Goal: Task Accomplishment & Management: Complete application form

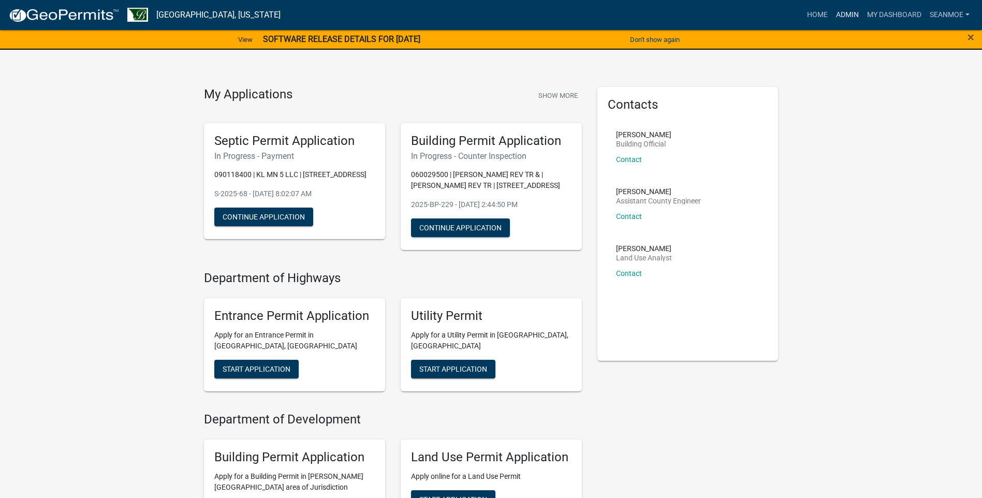
click at [847, 13] on link "Admin" at bounding box center [847, 15] width 31 height 20
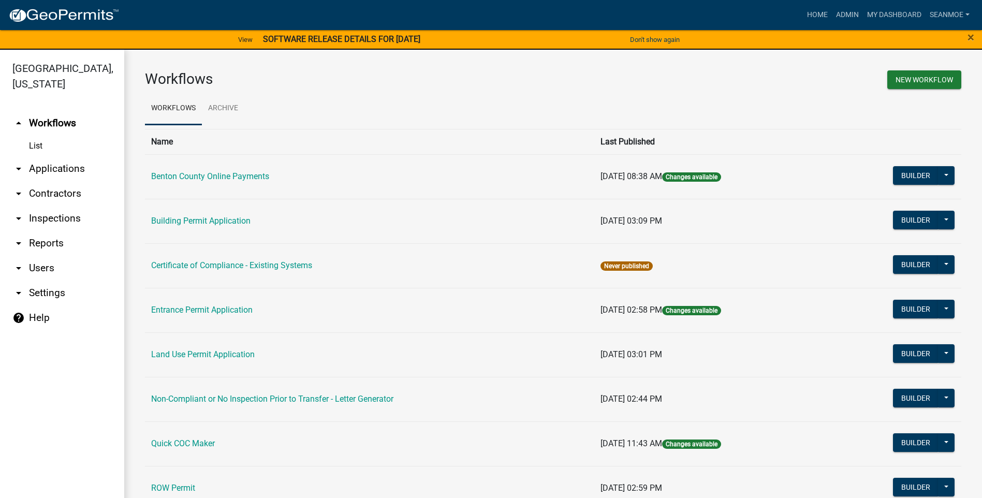
click at [67, 168] on link "arrow_drop_down Applications" at bounding box center [62, 168] width 124 height 25
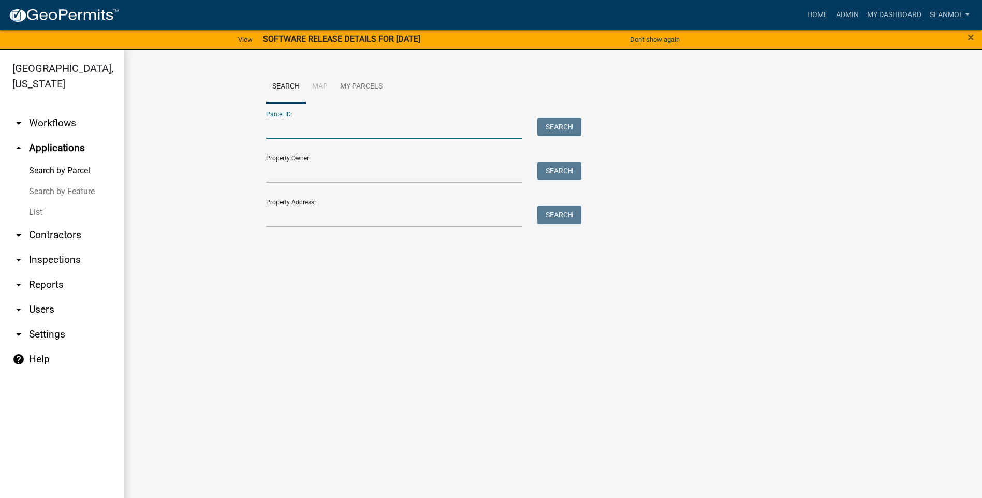
click at [321, 132] on input "Parcel ID:" at bounding box center [394, 127] width 256 height 21
type input "010003120"
click at [563, 126] on button "Search" at bounding box center [559, 126] width 44 height 19
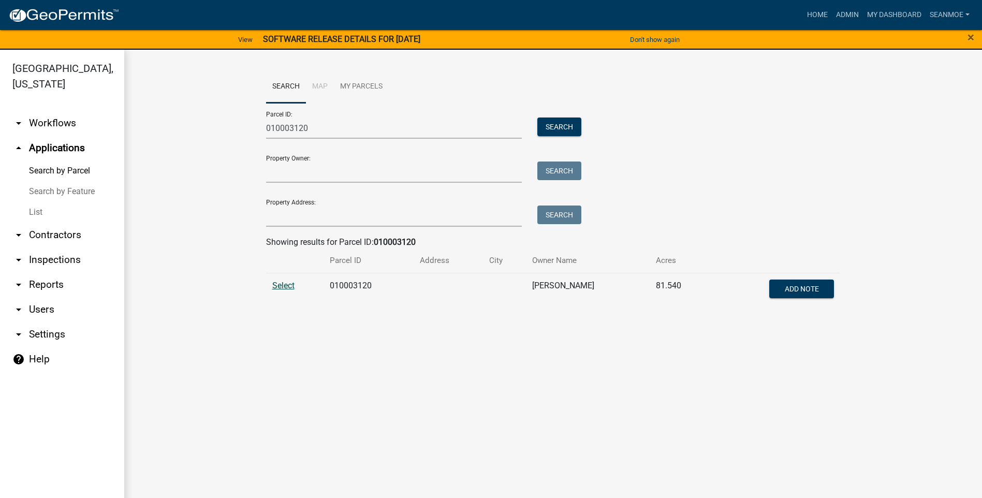
click at [285, 285] on span "Select" at bounding box center [283, 286] width 22 height 10
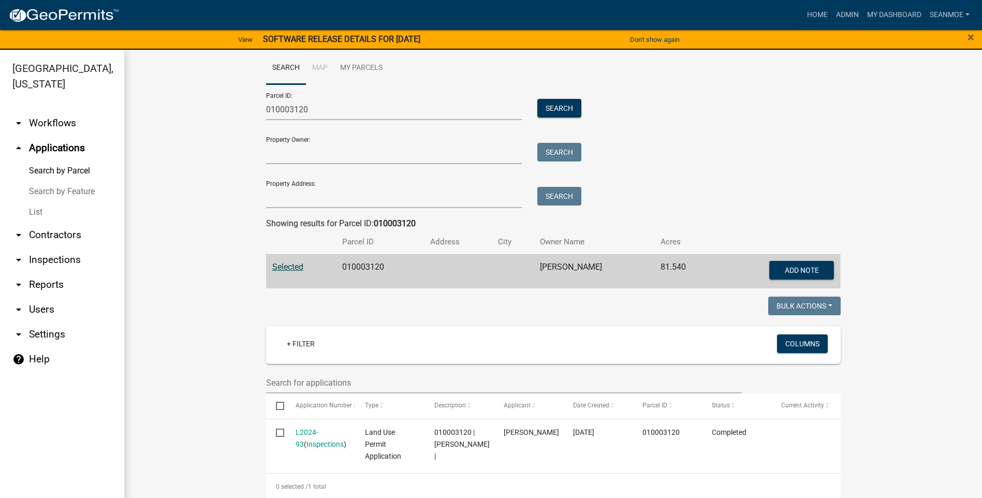
scroll to position [28, 0]
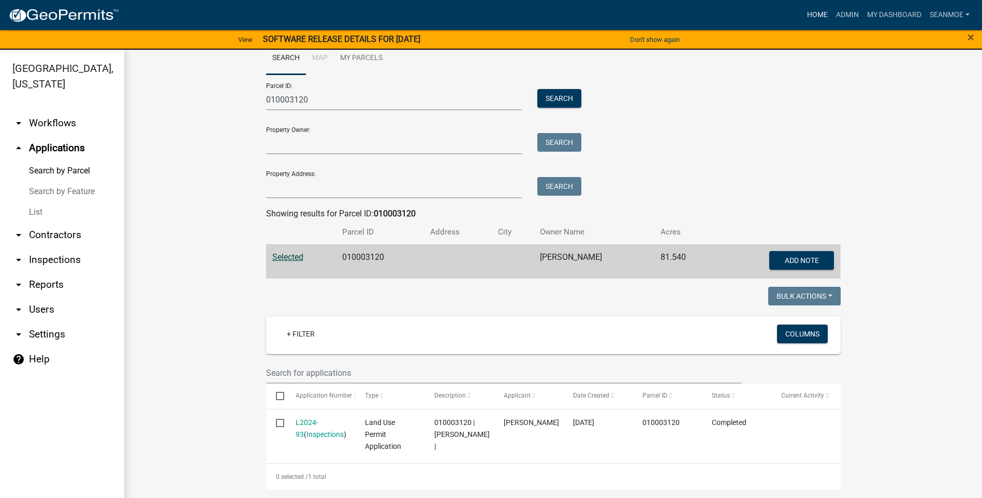
click at [813, 14] on link "Home" at bounding box center [817, 15] width 29 height 20
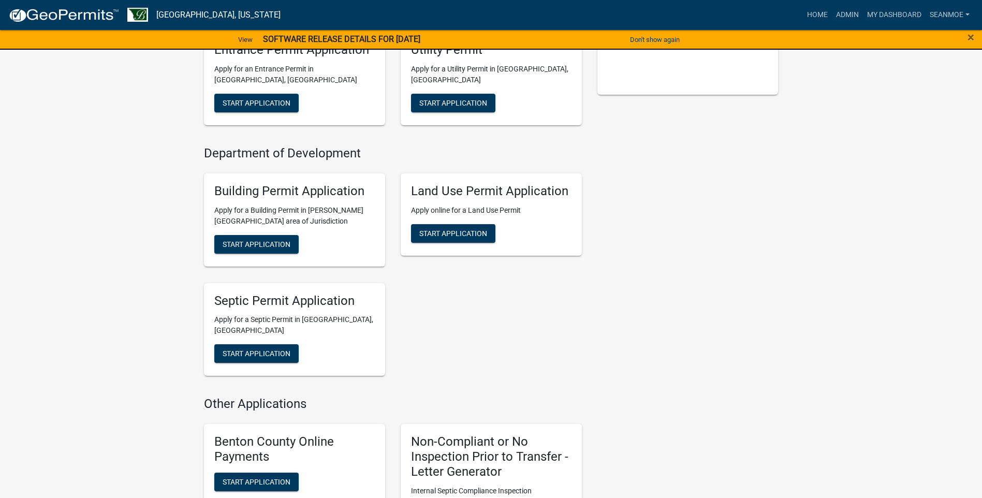
scroll to position [311, 0]
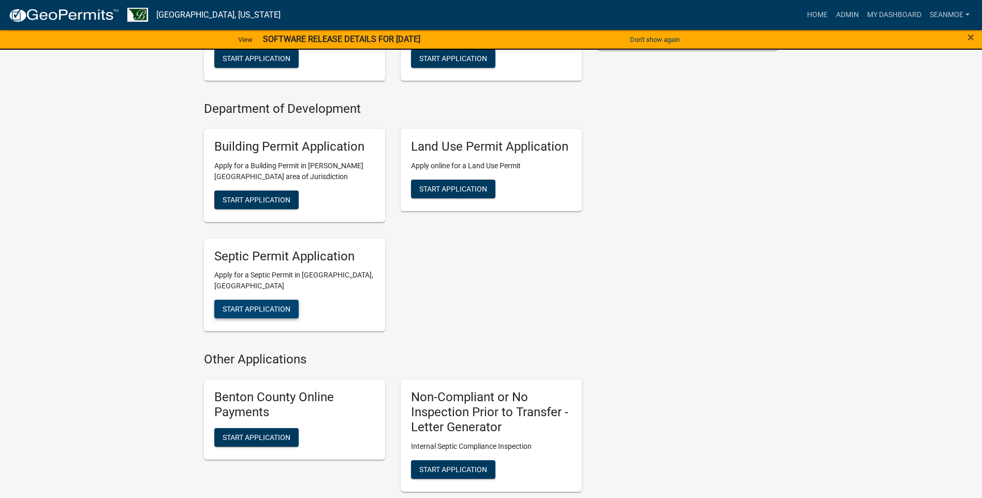
click at [265, 311] on span "Start Application" at bounding box center [257, 309] width 68 height 8
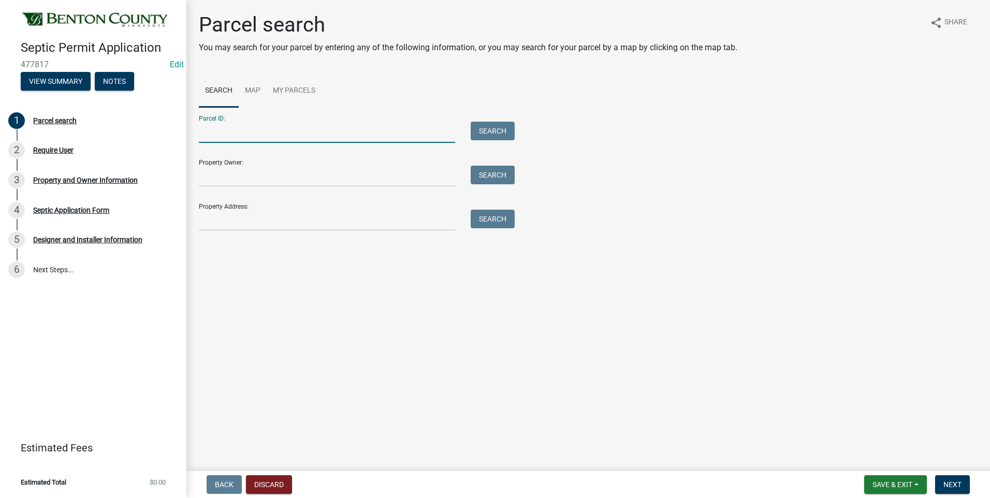
click at [264, 134] on input "Parcel ID:" at bounding box center [327, 132] width 256 height 21
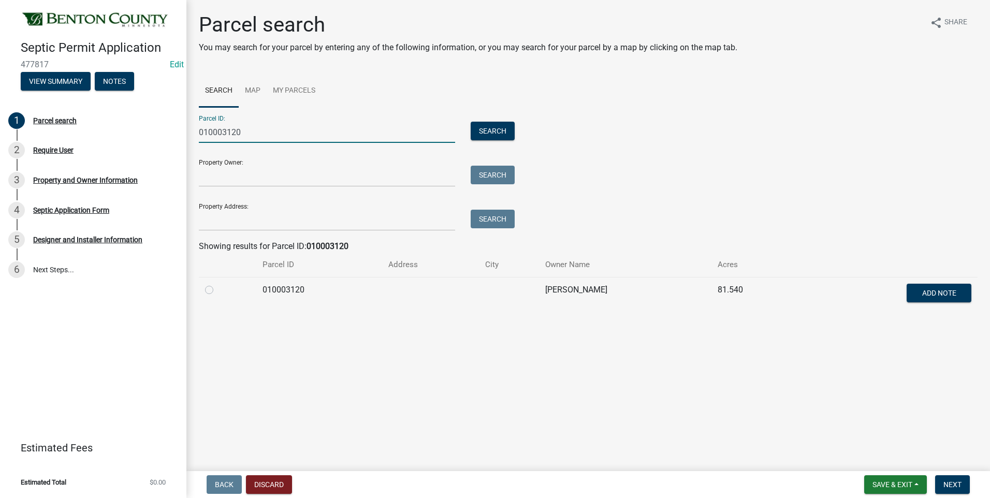
type input "010003120"
click at [217, 284] on label at bounding box center [217, 284] width 0 height 0
click at [217, 290] on input "radio" at bounding box center [220, 287] width 7 height 7
radio input "true"
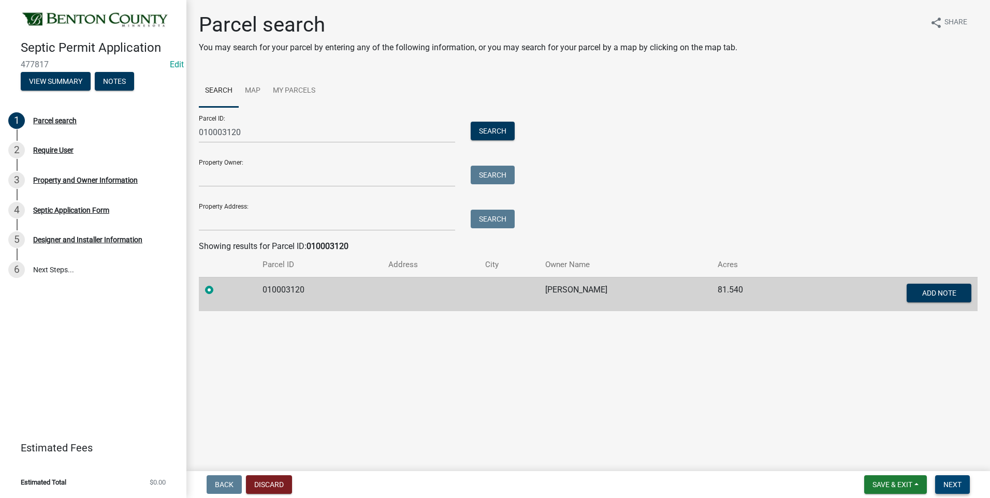
click at [960, 485] on span "Next" at bounding box center [952, 484] width 18 height 8
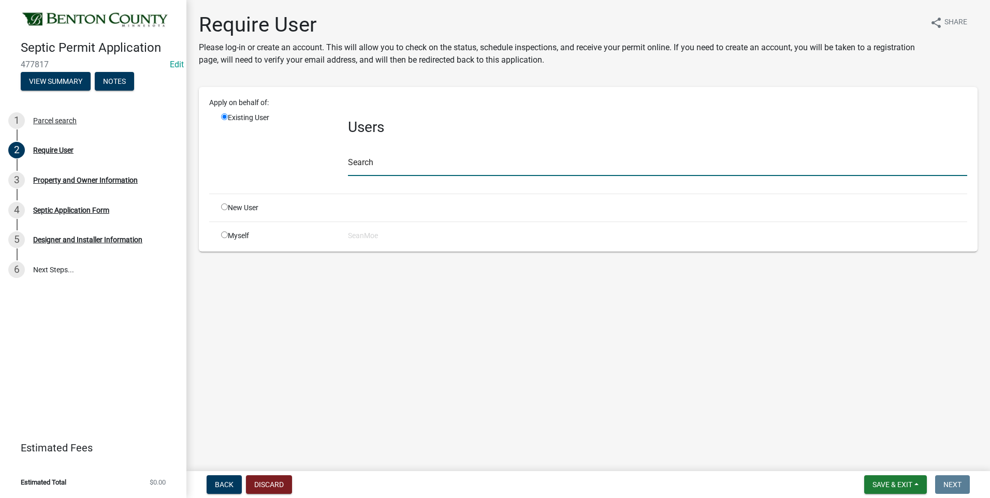
click at [404, 167] on input "text" at bounding box center [657, 165] width 619 height 21
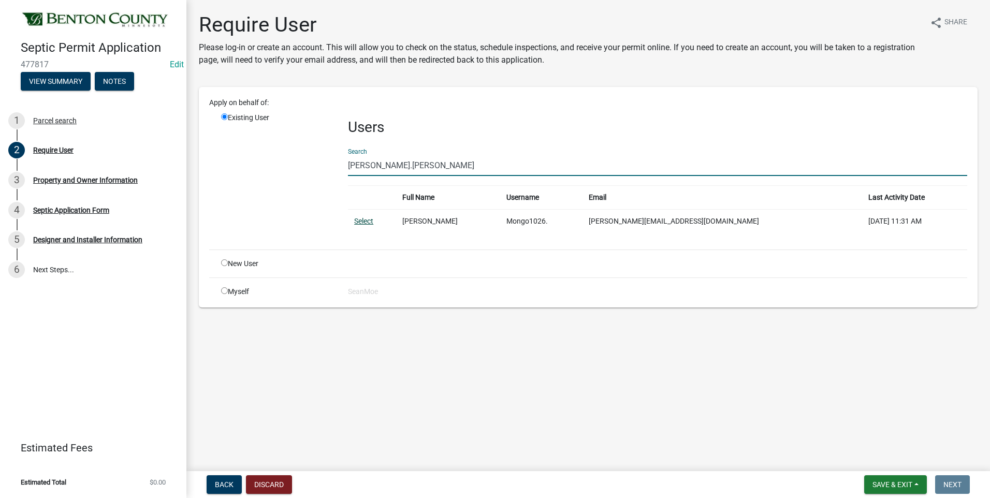
type input "[PERSON_NAME].[PERSON_NAME]"
click at [369, 220] on link "Select" at bounding box center [363, 221] width 19 height 8
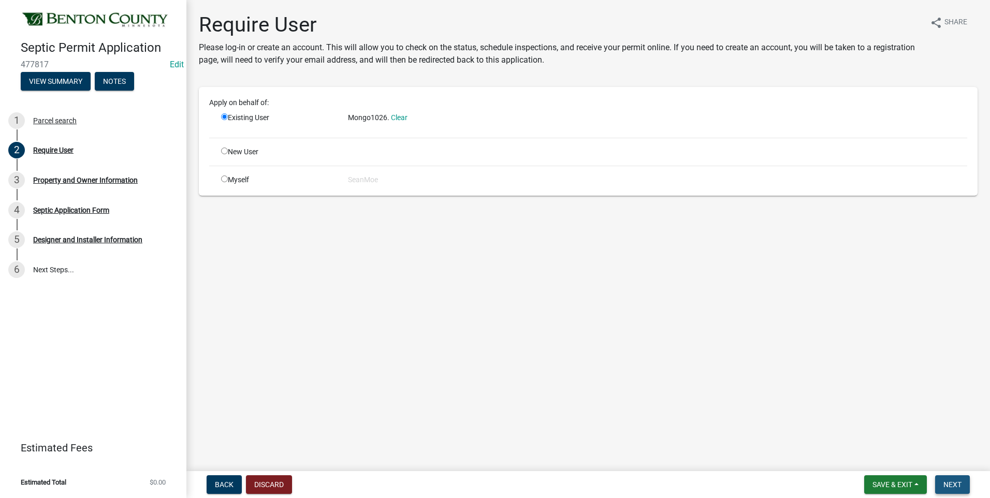
click at [953, 488] on span "Next" at bounding box center [952, 484] width 18 height 8
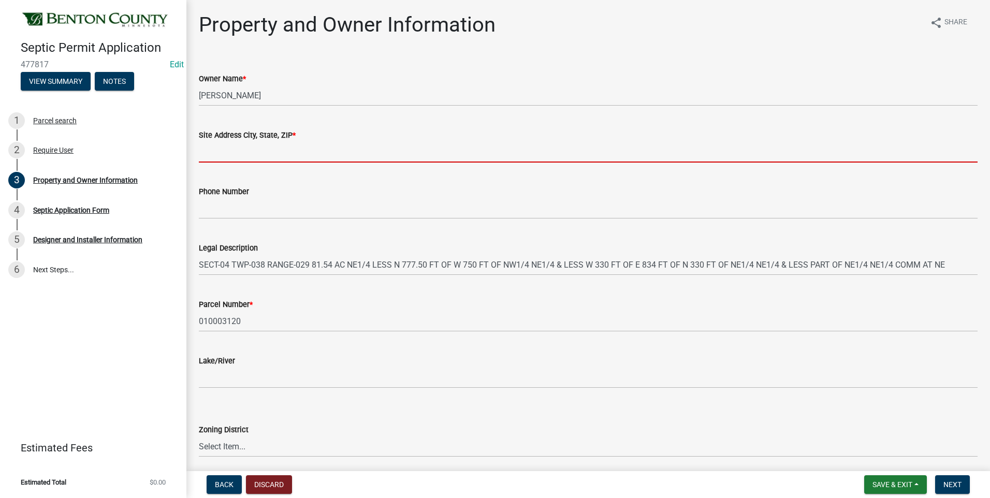
click at [322, 151] on input "Site Address City, State, ZIP *" at bounding box center [588, 151] width 778 height 21
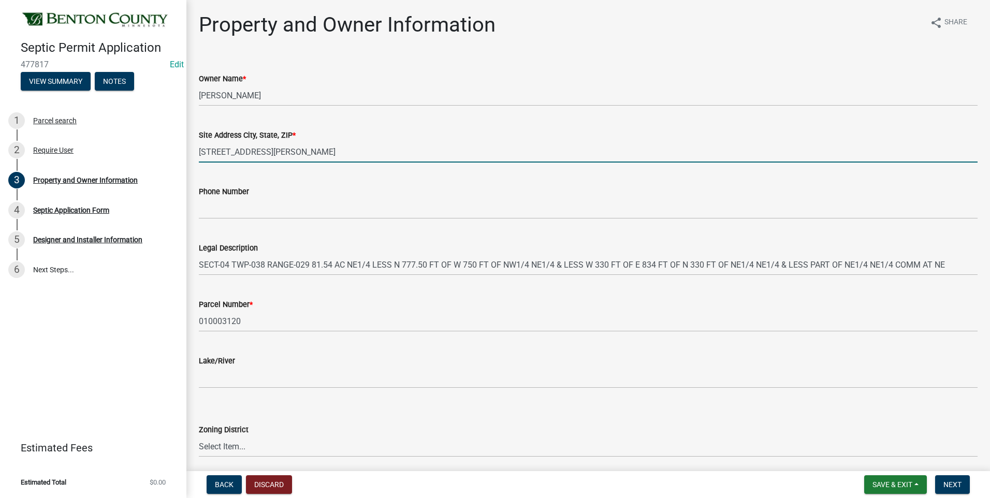
type input "[STREET_ADDRESS][PERSON_NAME]"
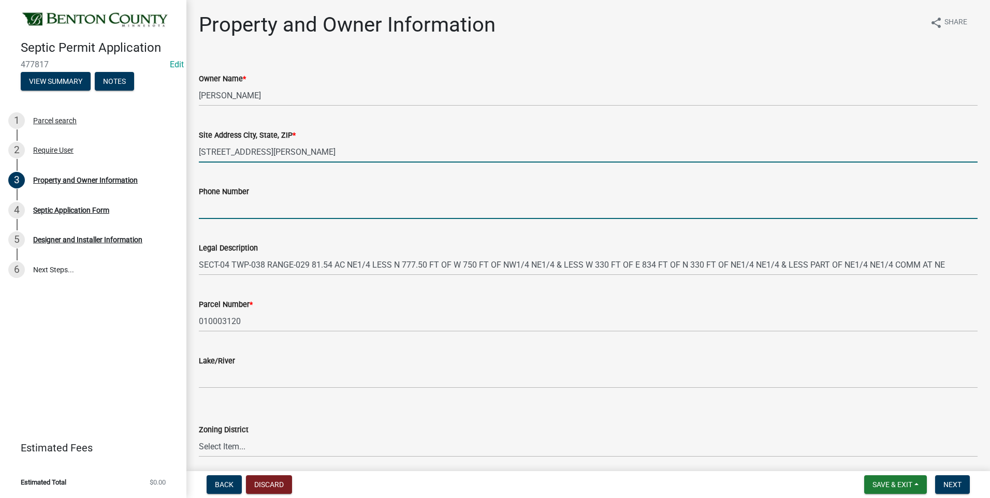
click at [289, 207] on input "Phone Number" at bounding box center [588, 208] width 778 height 21
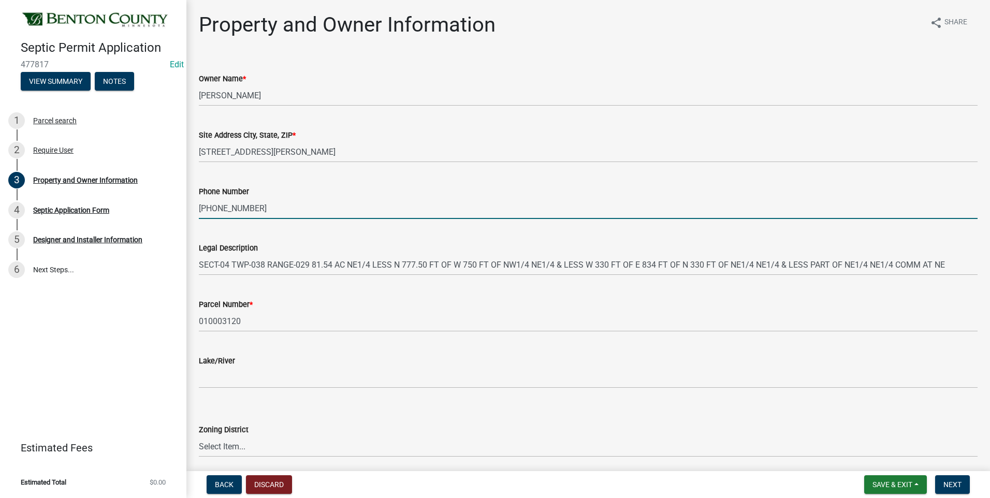
scroll to position [52, 0]
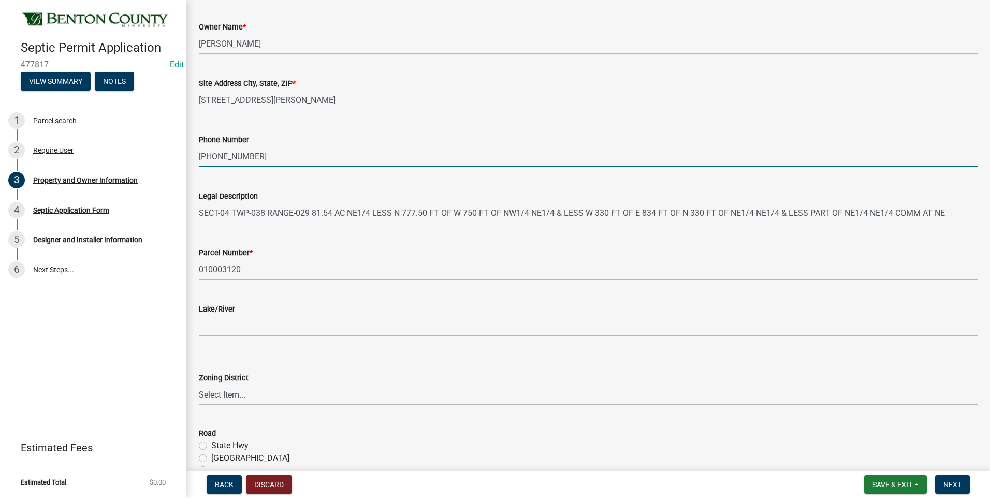
type input "[PHONE_NUMBER]"
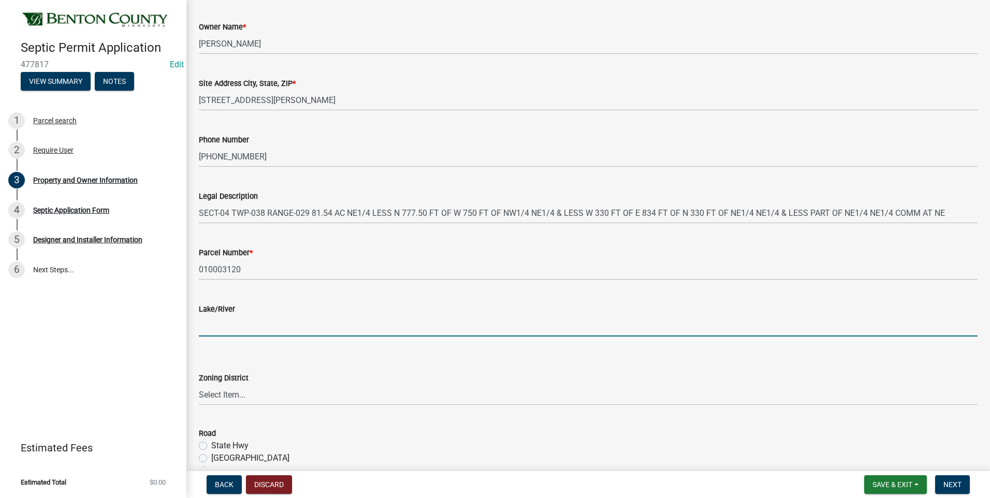
click at [233, 328] on input "Lake/River" at bounding box center [588, 325] width 778 height 21
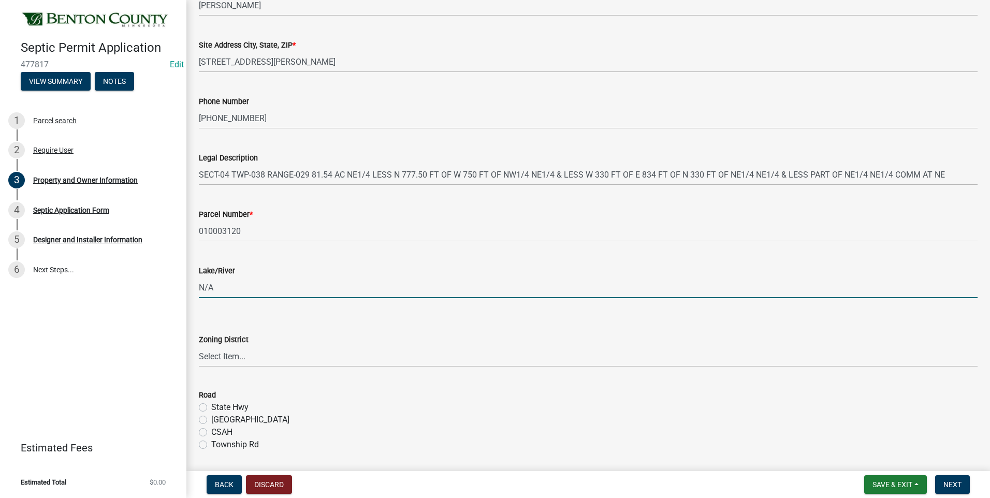
scroll to position [207, 0]
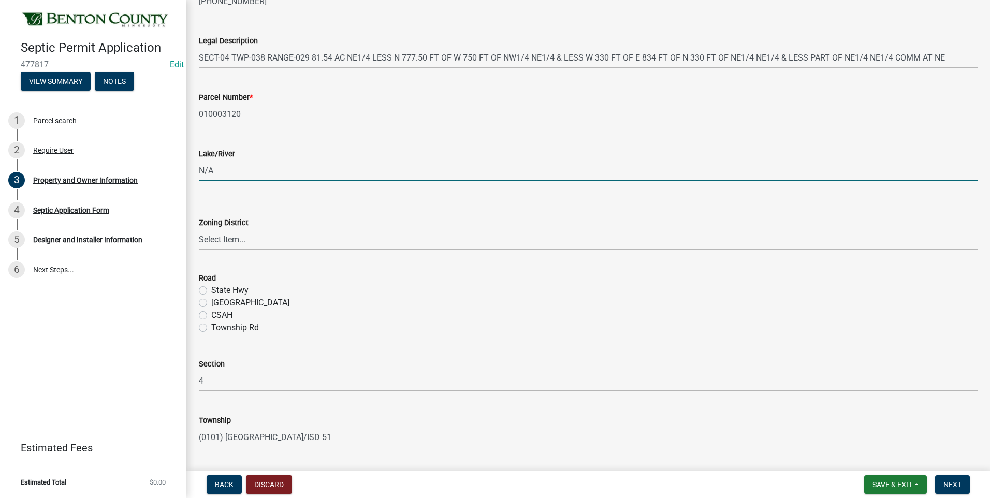
type input "N/A"
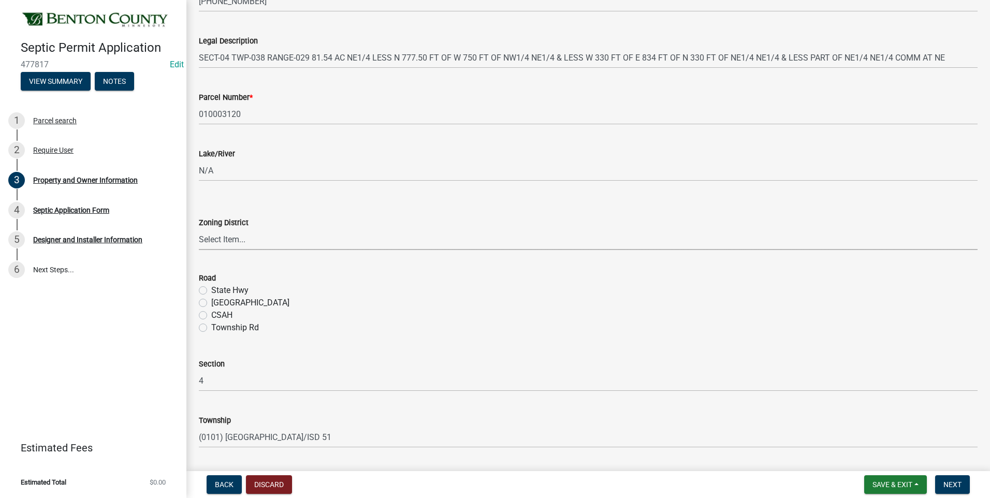
click at [212, 243] on select "Select Item... AG RA RES BUS IND [GEOGRAPHIC_DATA]" at bounding box center [588, 239] width 778 height 21
click at [199, 229] on select "Select Item... AG RA RES BUS IND [GEOGRAPHIC_DATA]" at bounding box center [588, 239] width 778 height 21
select select "3dace726-2193-4b77-872b-2fbbc186c502"
click at [211, 303] on label "[GEOGRAPHIC_DATA]" at bounding box center [250, 303] width 78 height 12
click at [211, 303] on input "[GEOGRAPHIC_DATA]" at bounding box center [214, 300] width 7 height 7
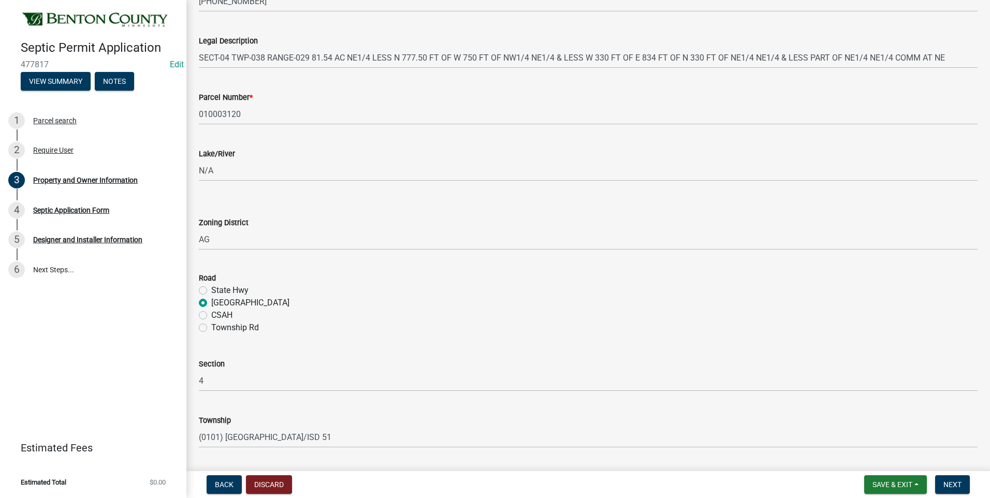
radio input "true"
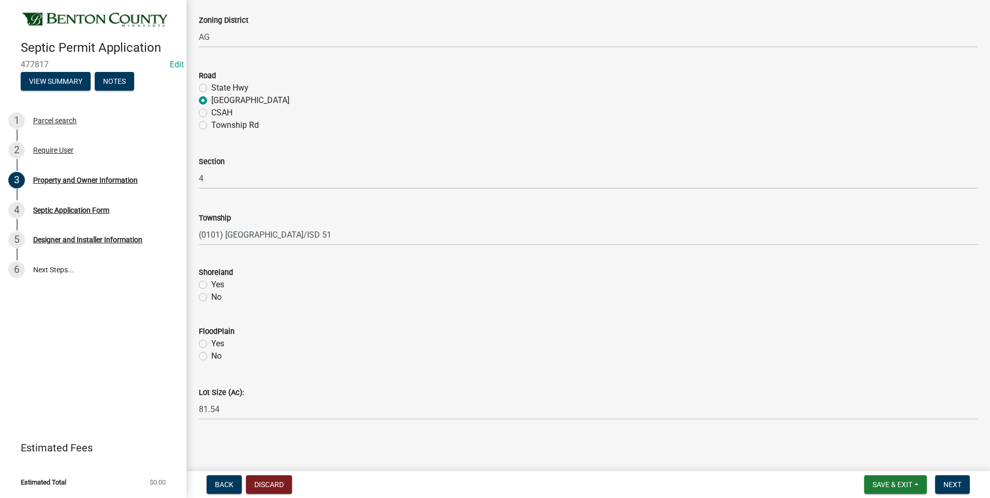
scroll to position [411, 0]
click at [211, 297] on label "No" at bounding box center [216, 295] width 10 height 12
click at [211, 296] on input "No" at bounding box center [214, 292] width 7 height 7
radio input "true"
click at [211, 355] on label "No" at bounding box center [216, 354] width 10 height 12
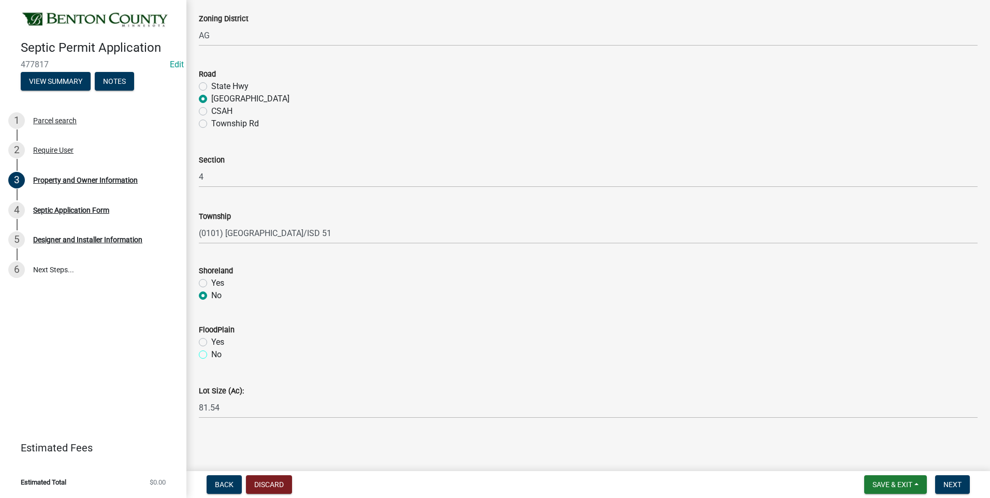
click at [211, 355] on input "No" at bounding box center [214, 351] width 7 height 7
radio input "true"
click at [959, 488] on span "Next" at bounding box center [952, 484] width 18 height 8
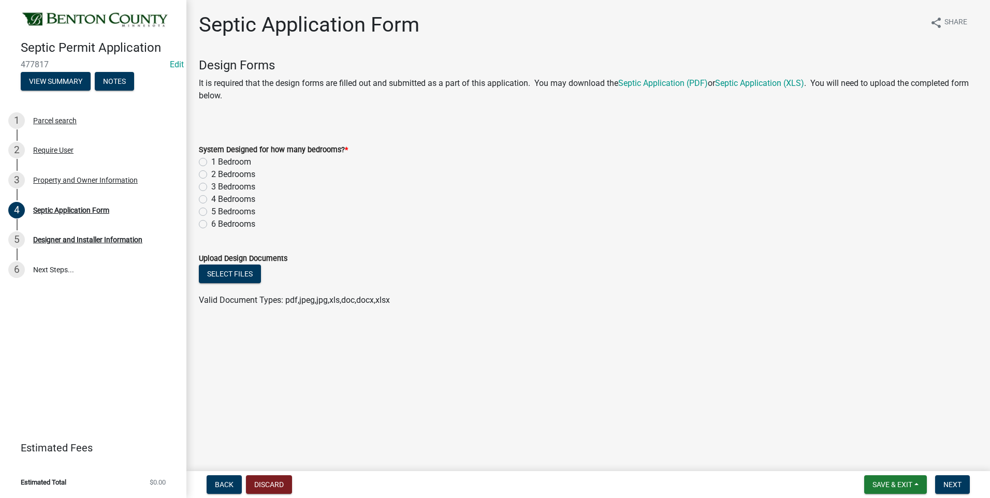
click at [211, 174] on label "2 Bedrooms" at bounding box center [233, 174] width 44 height 12
click at [211, 174] on input "2 Bedrooms" at bounding box center [214, 171] width 7 height 7
radio input "true"
click at [227, 273] on button "Select files" at bounding box center [230, 273] width 62 height 19
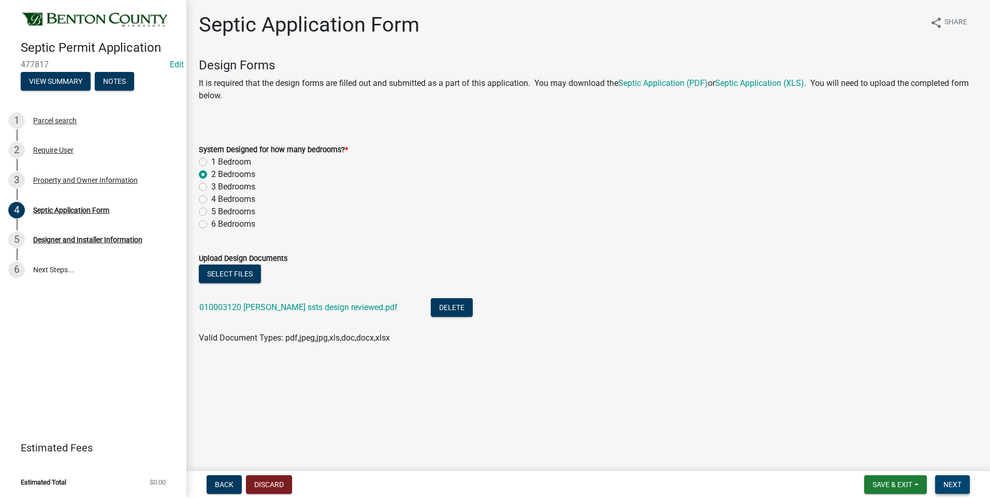
click at [953, 482] on span "Next" at bounding box center [952, 484] width 18 height 8
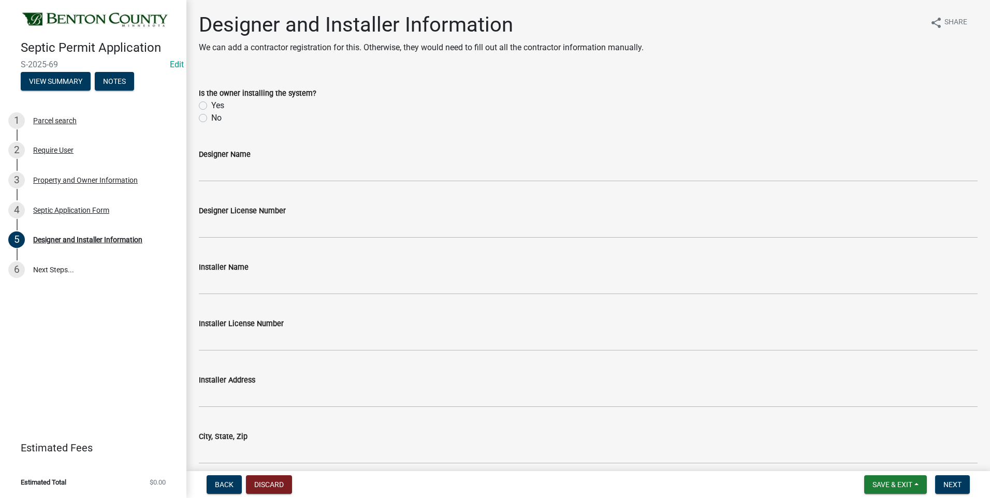
click at [211, 119] on label "No" at bounding box center [216, 118] width 10 height 12
click at [211, 119] on input "No" at bounding box center [214, 115] width 7 height 7
radio input "true"
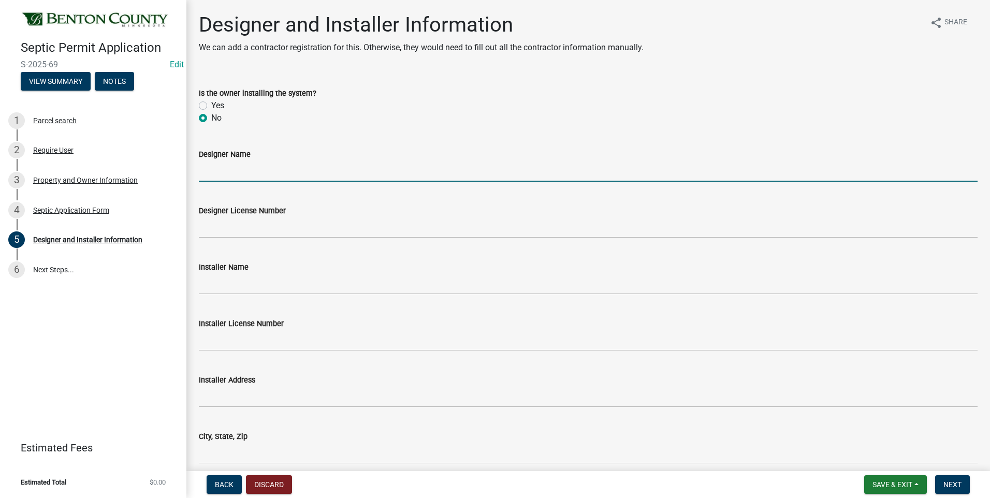
click at [232, 174] on input "Designer Name" at bounding box center [588, 170] width 778 height 21
type input "JC Design - [PERSON_NAME]"
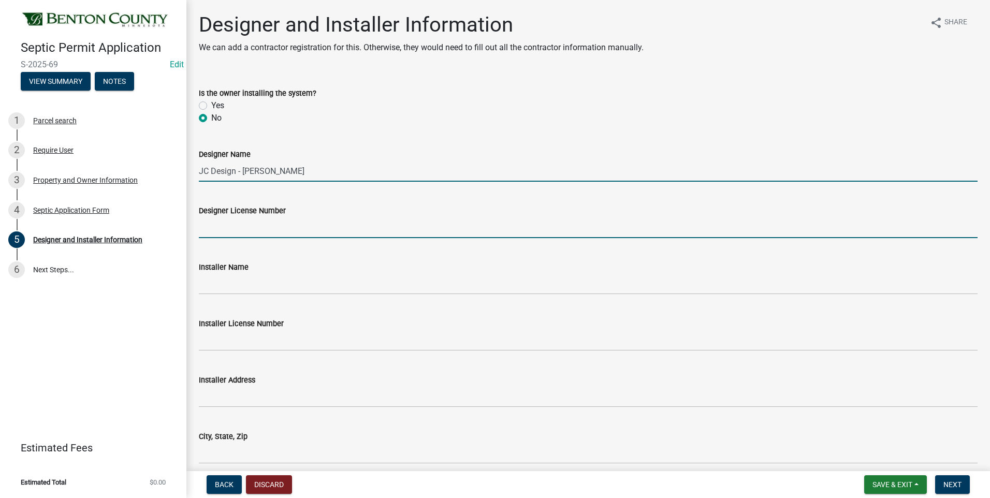
click at [266, 230] on input "Designer License Number" at bounding box center [588, 227] width 778 height 21
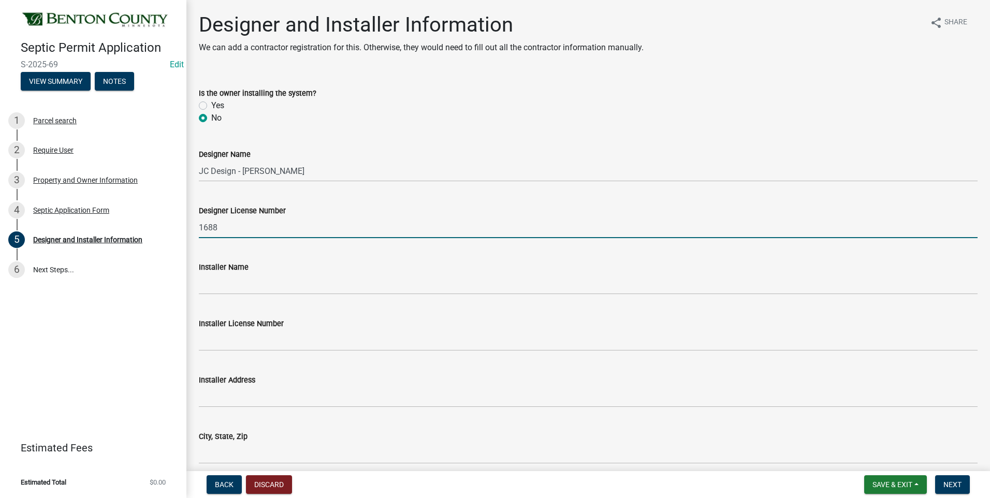
type input "1688"
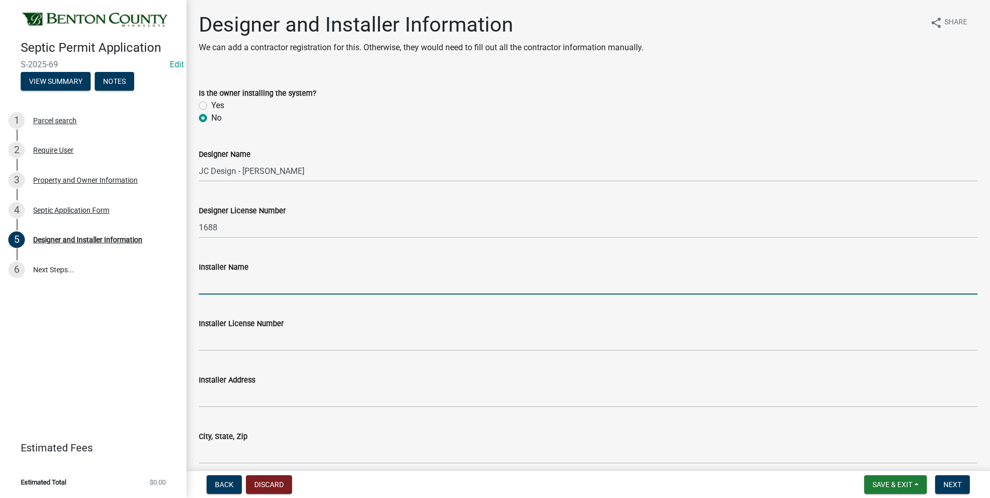
click at [281, 283] on input "Installer Name" at bounding box center [588, 283] width 778 height 21
type input "[PERSON_NAME] Construction - [PERSON_NAME]"
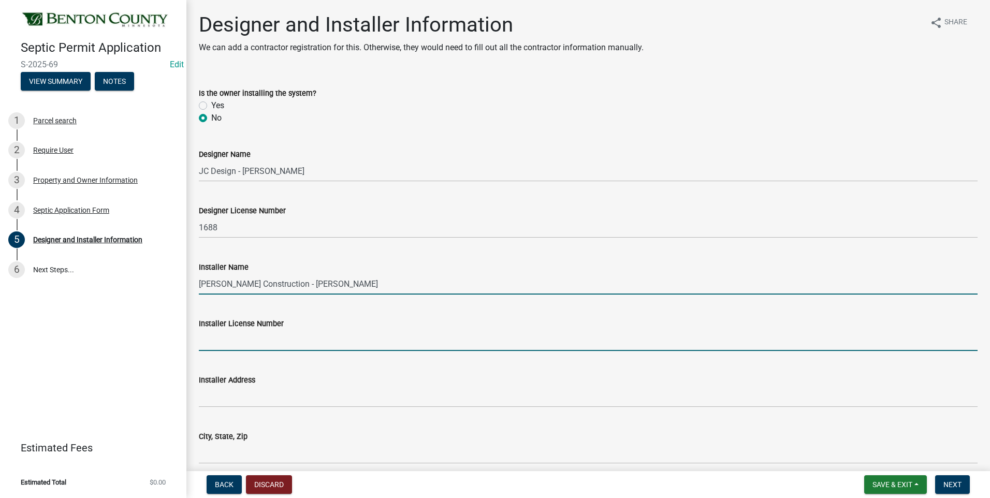
click at [279, 343] on input "Installer License Number" at bounding box center [588, 340] width 778 height 21
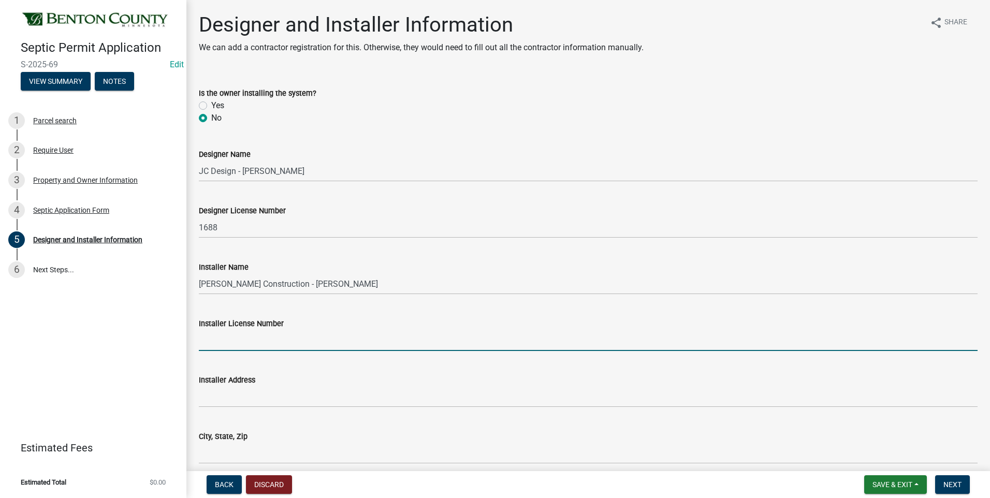
type input "3997"
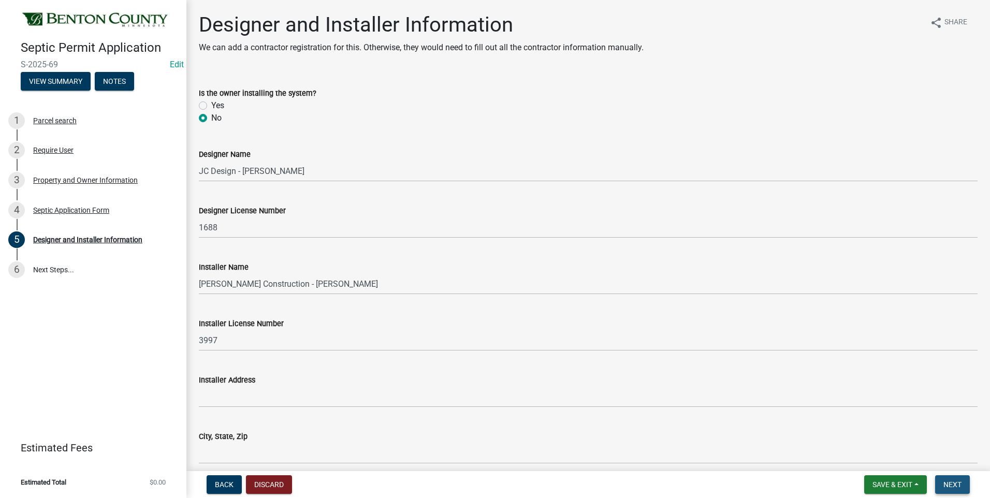
click at [951, 481] on span "Next" at bounding box center [952, 484] width 18 height 8
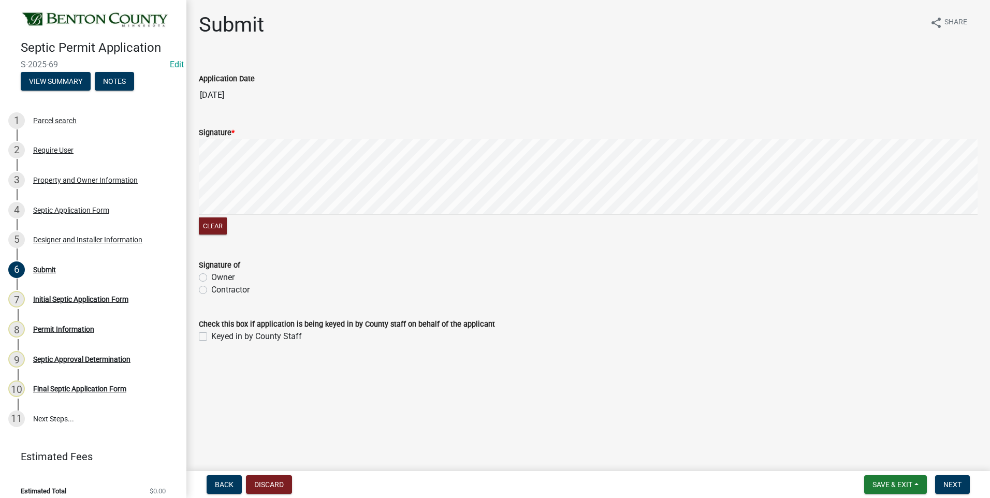
click at [211, 278] on label "Owner" at bounding box center [222, 277] width 23 height 12
click at [211, 278] on input "Owner" at bounding box center [214, 274] width 7 height 7
radio input "true"
click at [211, 336] on label "Keyed in by County Staff" at bounding box center [256, 336] width 91 height 12
click at [211, 336] on input "Keyed in by County Staff" at bounding box center [214, 333] width 7 height 7
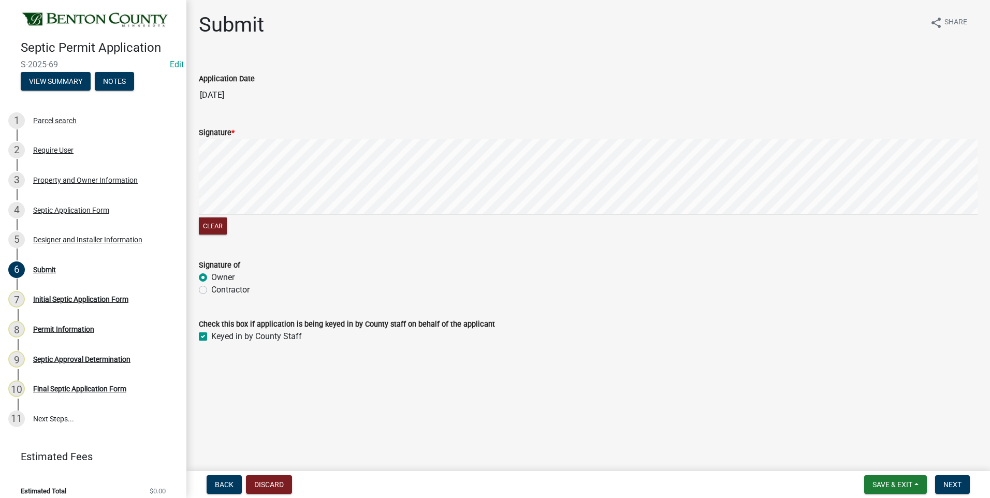
checkbox input "true"
click at [956, 486] on span "Next" at bounding box center [952, 484] width 18 height 8
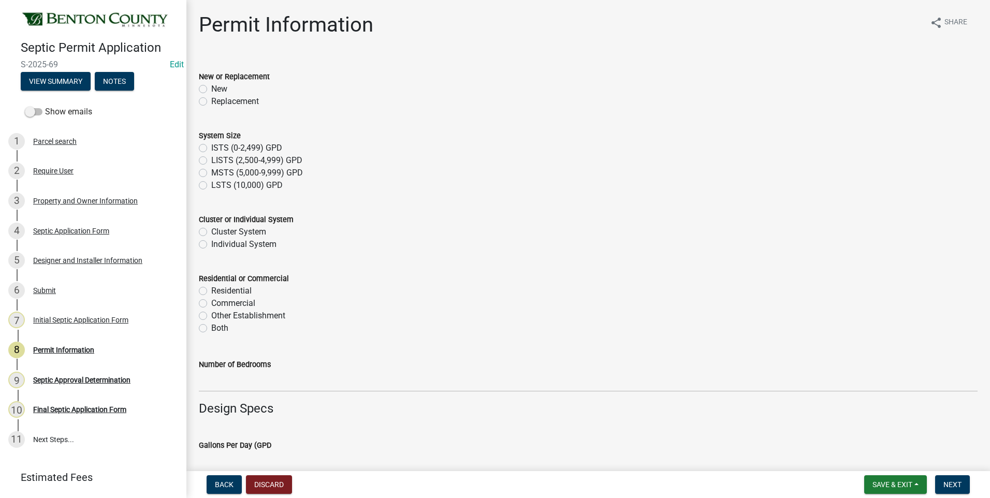
click at [211, 88] on label "New" at bounding box center [219, 89] width 16 height 12
click at [211, 88] on input "New" at bounding box center [214, 86] width 7 height 7
radio input "true"
click at [211, 148] on label "ISTS (0-2,499) GPD" at bounding box center [246, 148] width 71 height 12
click at [211, 148] on input "ISTS (0-2,499) GPD" at bounding box center [214, 145] width 7 height 7
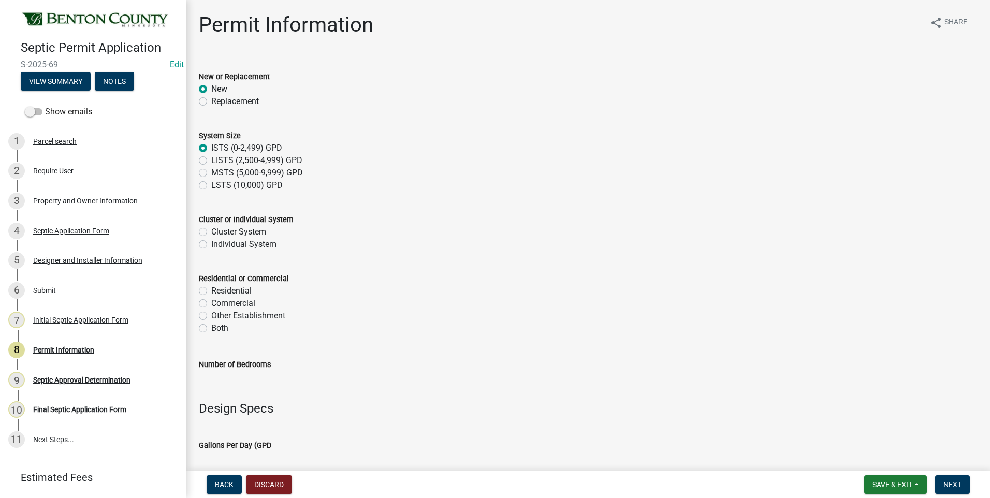
radio input "true"
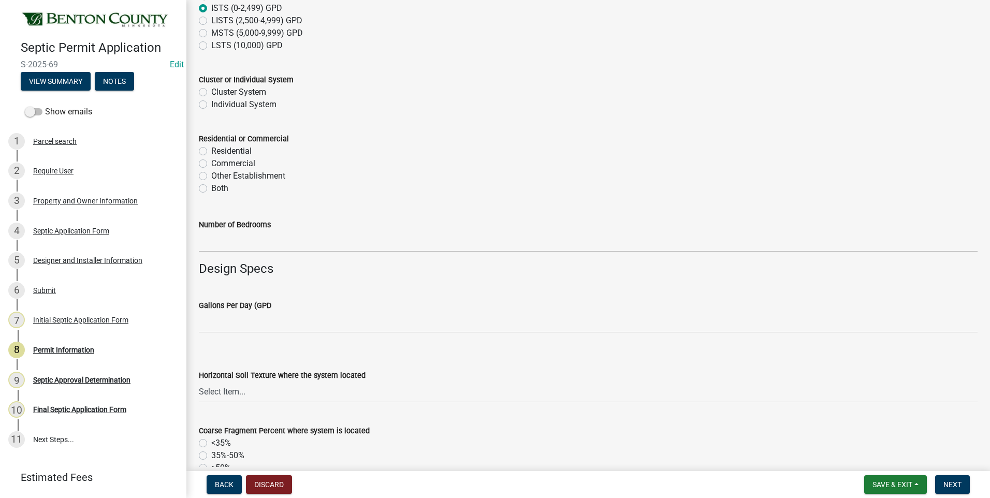
scroll to position [155, 0]
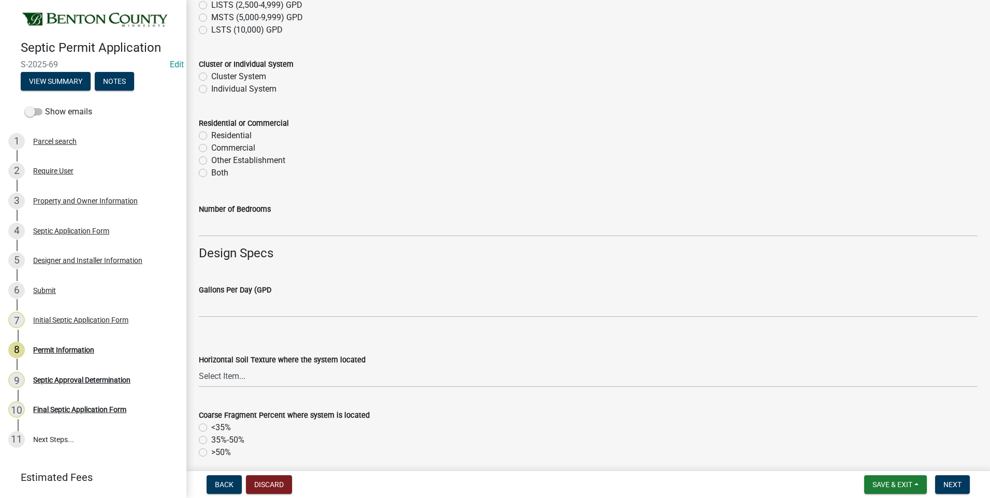
click at [211, 89] on label "Individual System" at bounding box center [243, 89] width 65 height 12
click at [211, 89] on input "Individual System" at bounding box center [214, 86] width 7 height 7
radio input "true"
click at [211, 136] on label "Residential" at bounding box center [231, 135] width 40 height 12
click at [211, 136] on input "Residential" at bounding box center [214, 132] width 7 height 7
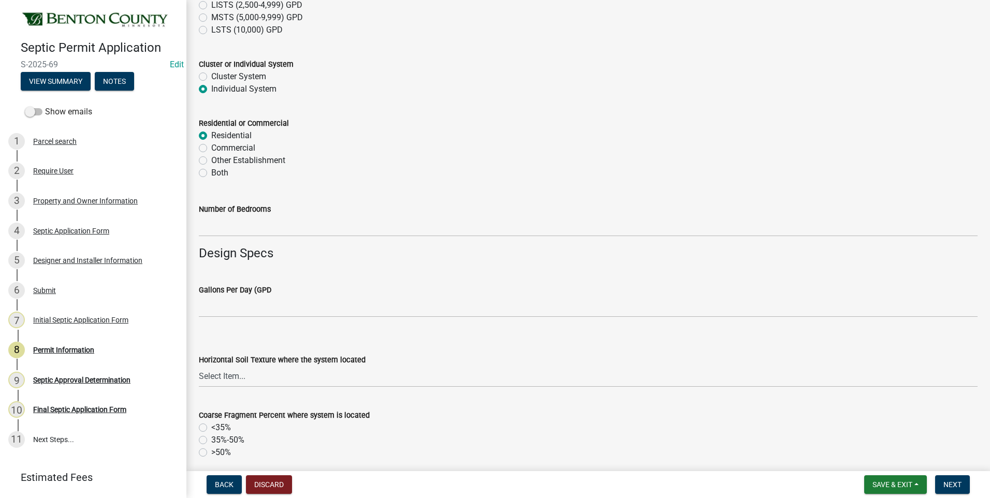
radio input "true"
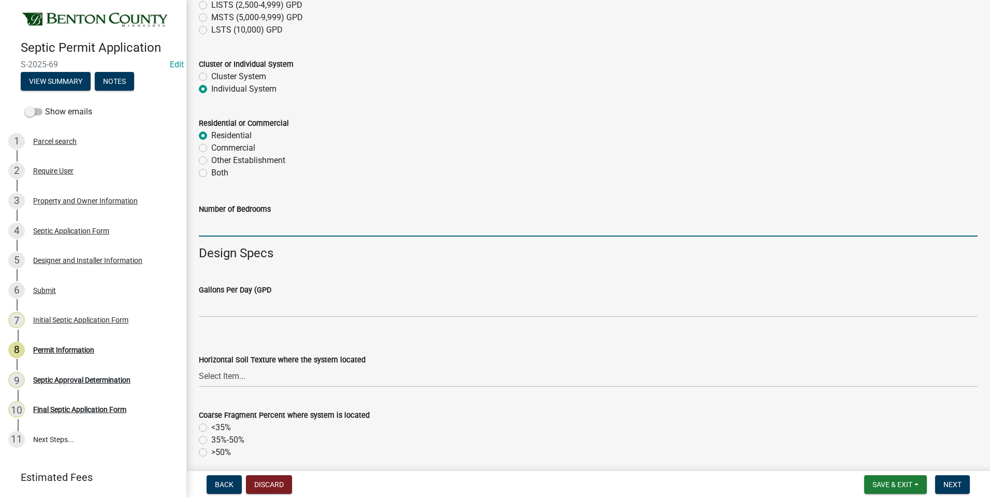
click at [269, 224] on input "text" at bounding box center [588, 225] width 778 height 21
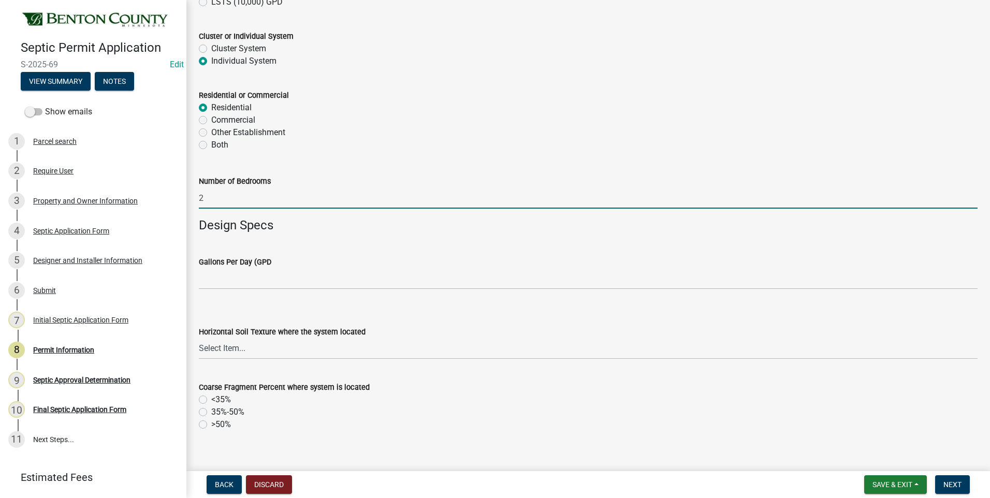
scroll to position [207, 0]
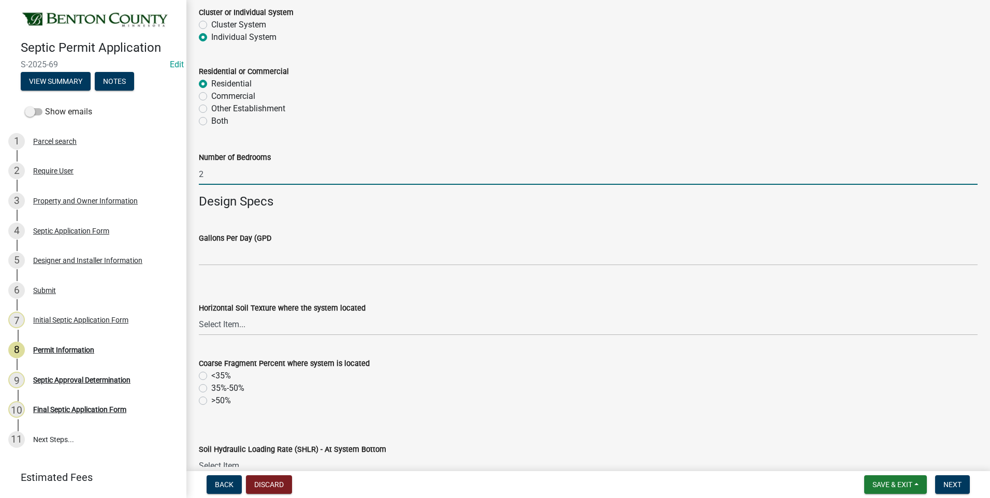
type input "2"
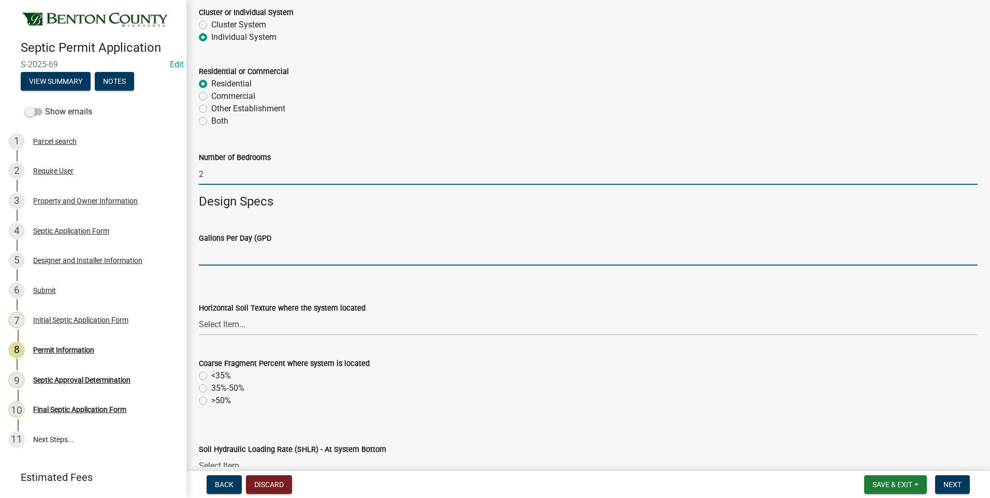
click at [285, 257] on input "text" at bounding box center [588, 254] width 778 height 21
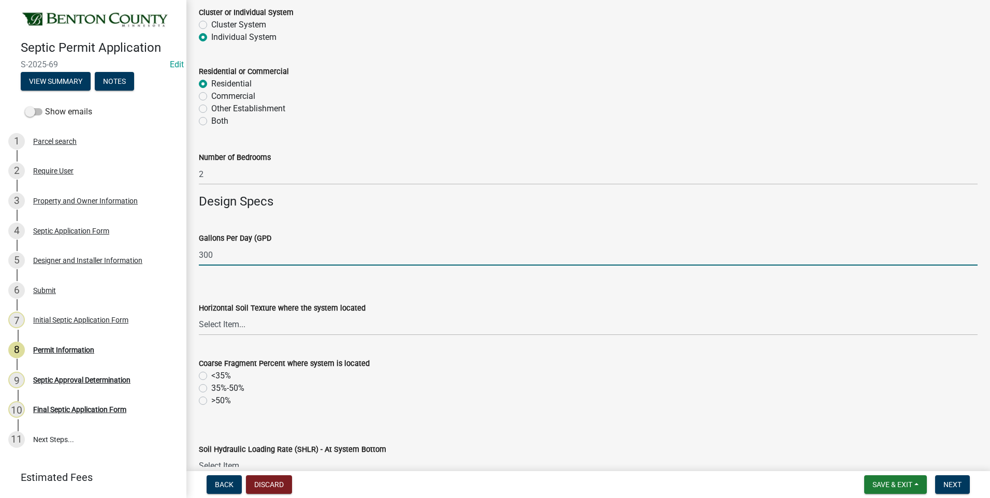
type input "300"
click at [237, 325] on select "Select Item... Sand Coarse Sand Loamy Sand Loamy Coarse Sand Loamy Fine Sand Lo…" at bounding box center [588, 324] width 778 height 21
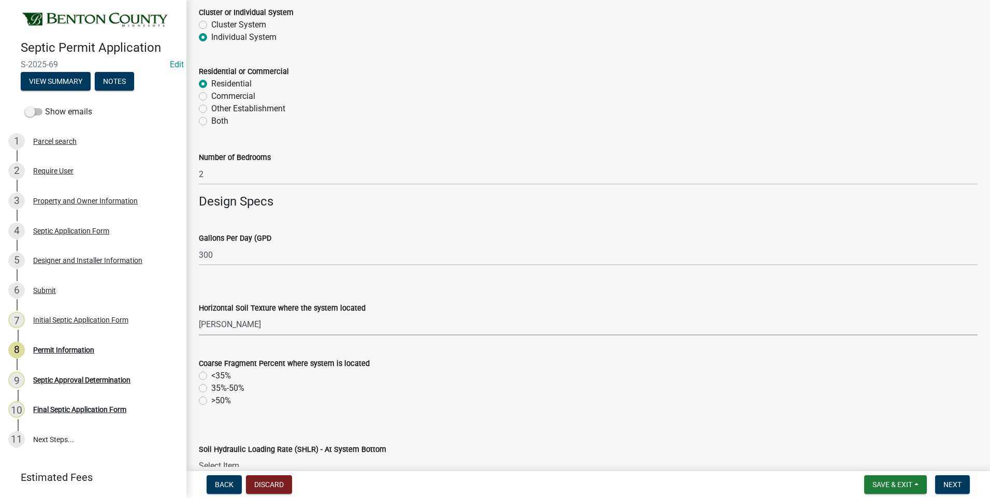
click at [199, 314] on select "Select Item... Sand Coarse Sand Loamy Sand Loamy Coarse Sand Loamy Fine Sand Lo…" at bounding box center [588, 324] width 778 height 21
select select "79a11982-4325-446b-bfbf-2f1efa1a1aa5"
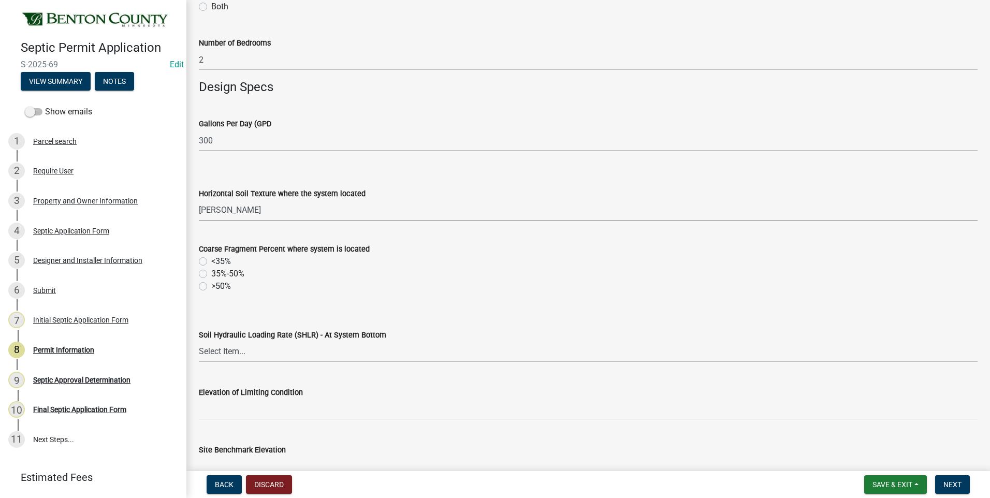
scroll to position [414, 0]
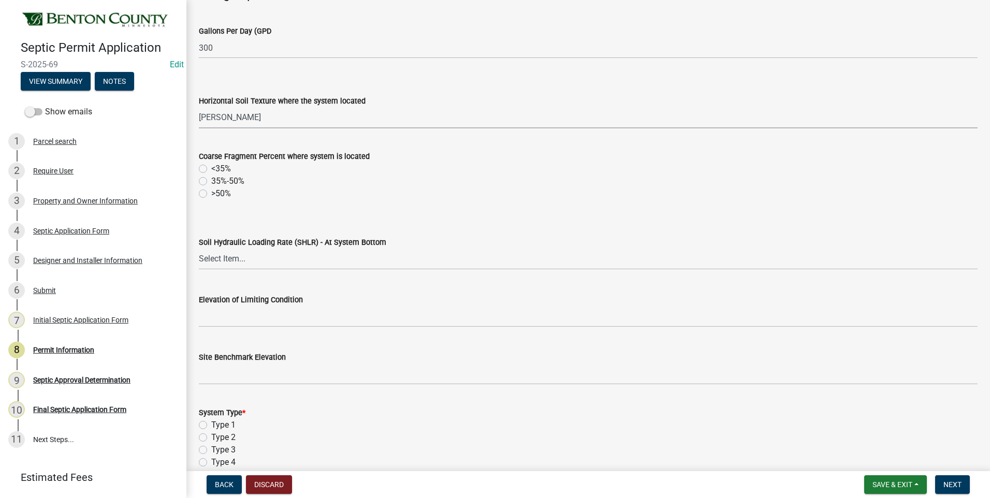
click at [211, 170] on label "<35%" at bounding box center [221, 169] width 20 height 12
click at [211, 169] on input "<35%" at bounding box center [214, 166] width 7 height 7
radio input "true"
click at [231, 259] on select "Select Item... 1.2 0.78 0.68 0.6 0.52 0.5 0.45 0.42 0.24 0 Other" at bounding box center [588, 258] width 778 height 21
click at [199, 248] on select "Select Item... 1.2 0.78 0.68 0.6 0.52 0.5 0.45 0.42 0.24 0 Other" at bounding box center [588, 258] width 778 height 21
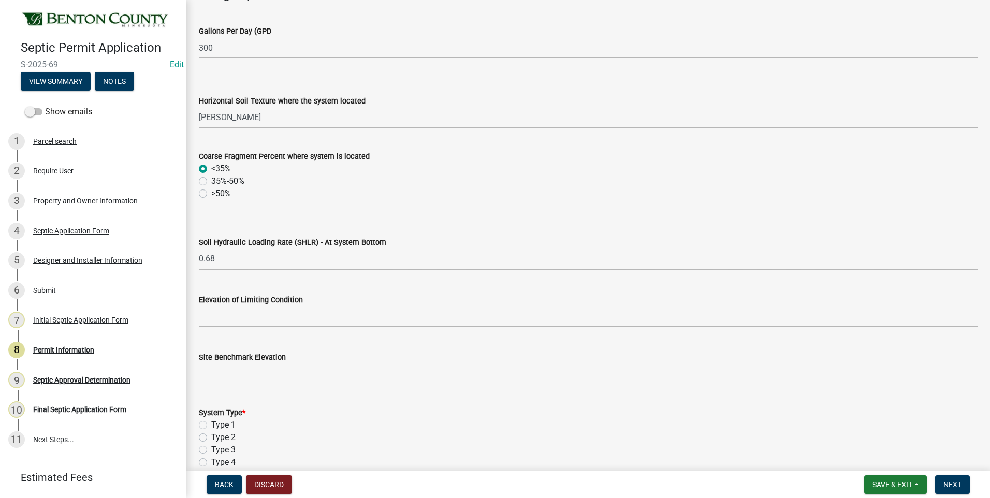
select select "565ea9bc-ed71-4fd7-a226-cbc67de4b51c"
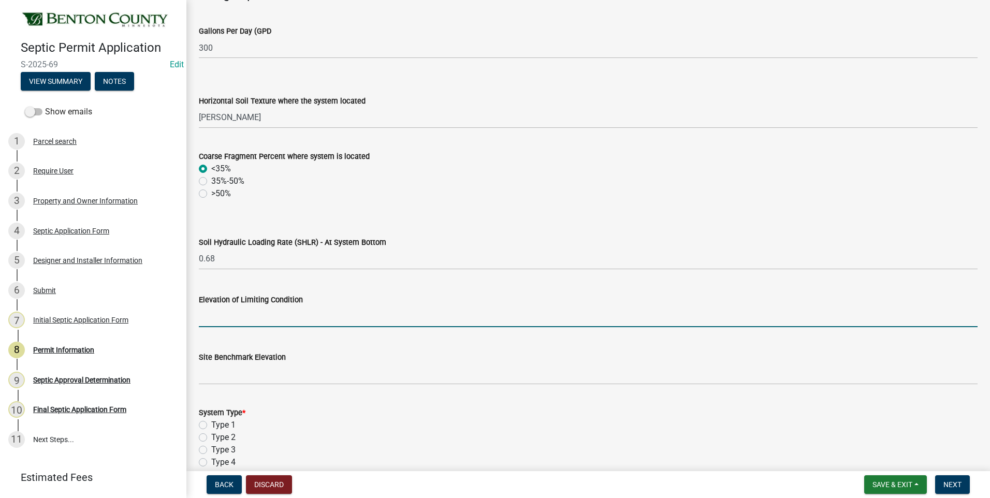
click at [255, 317] on input "text" at bounding box center [588, 316] width 778 height 21
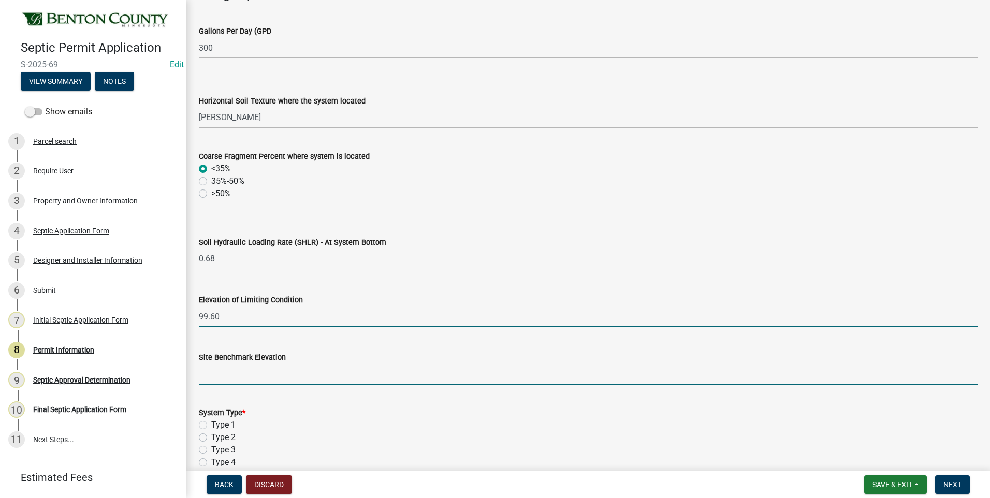
type input "99.6"
click at [276, 382] on input "text" at bounding box center [588, 373] width 778 height 21
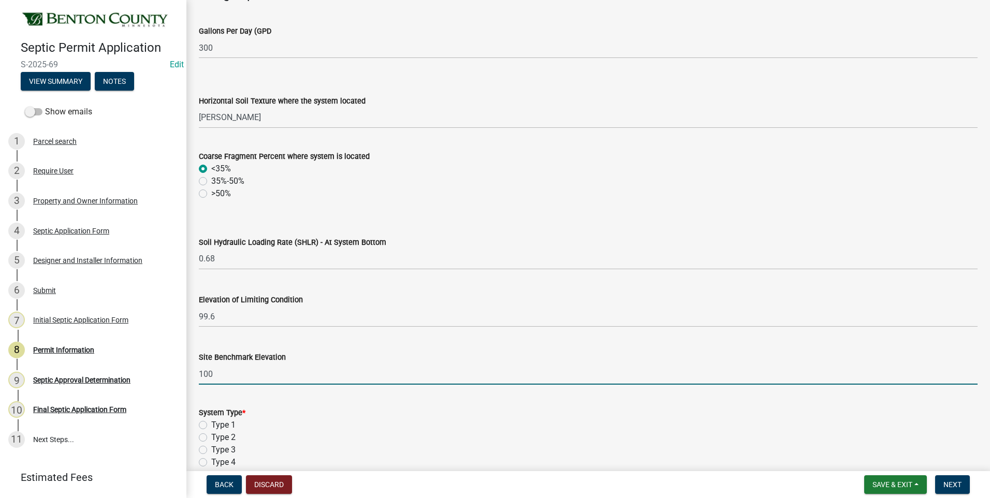
type input "100"
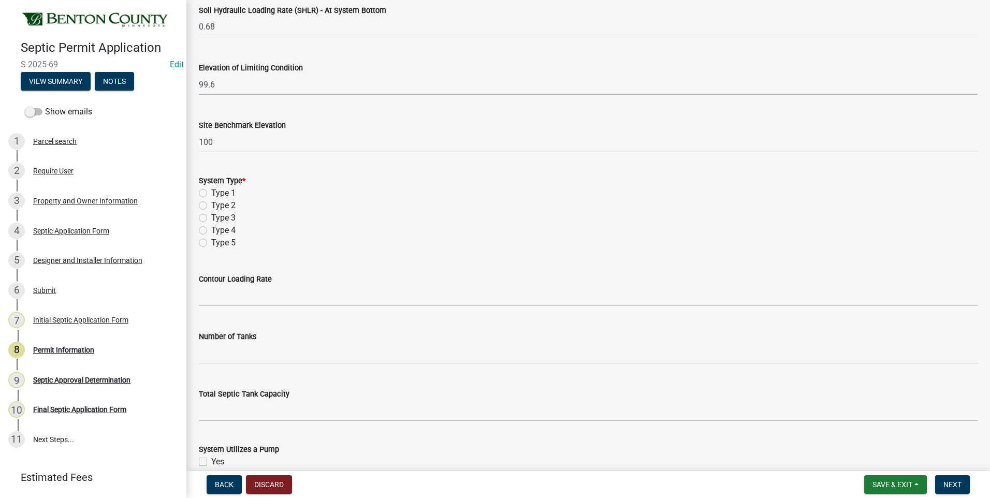
scroll to position [673, 0]
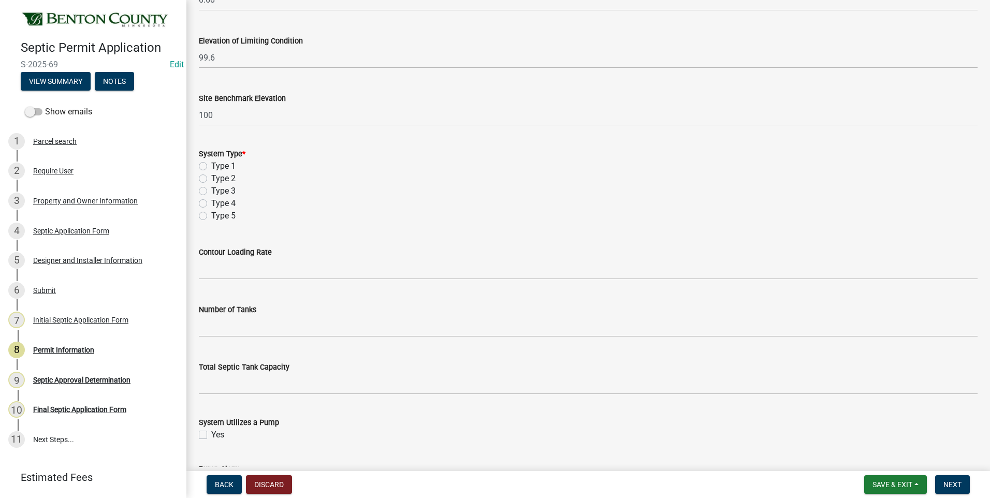
click at [211, 191] on label "Type 3" at bounding box center [223, 191] width 24 height 12
click at [211, 191] on input "Type 3" at bounding box center [214, 188] width 7 height 7
radio input "true"
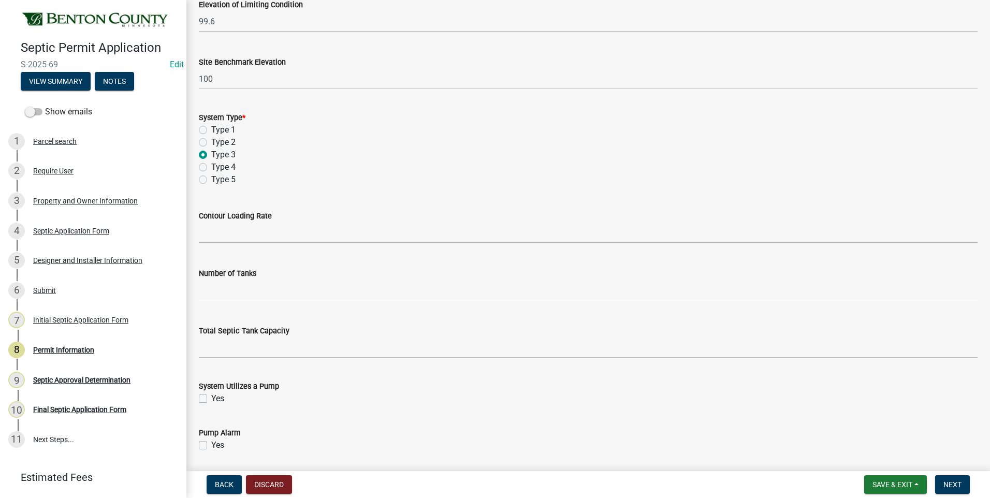
scroll to position [776, 0]
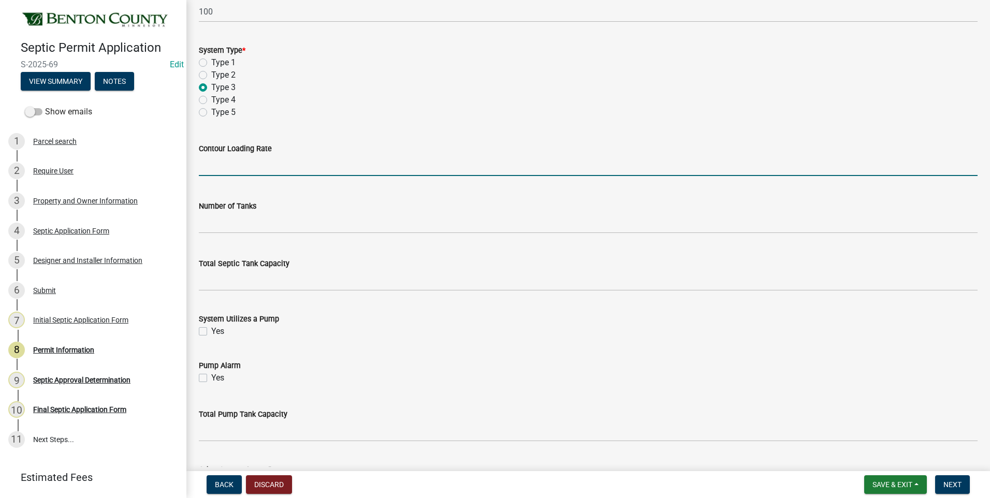
click at [283, 166] on input "text" at bounding box center [588, 165] width 778 height 21
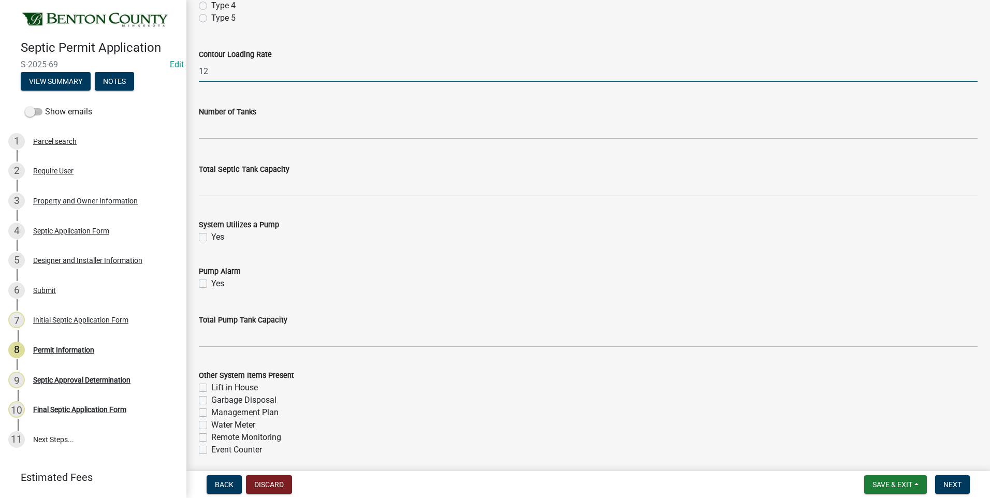
scroll to position [880, 0]
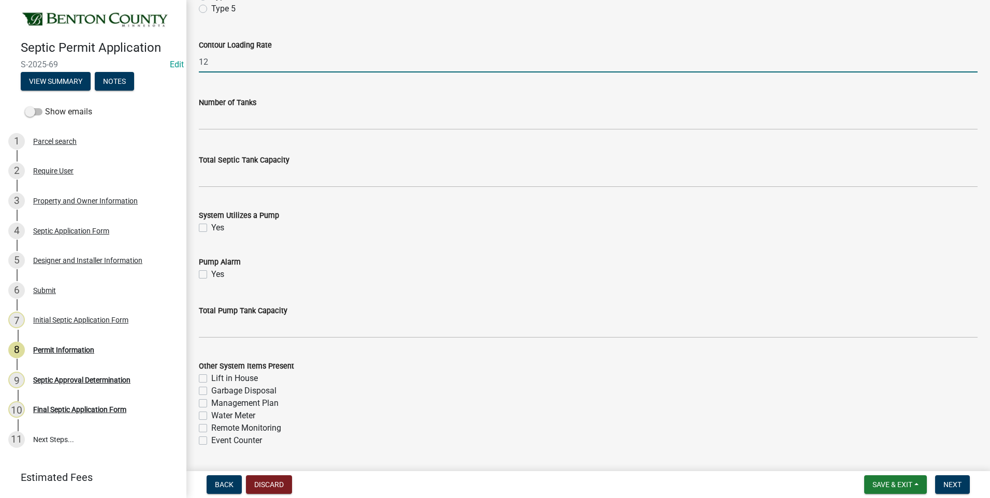
type input "12"
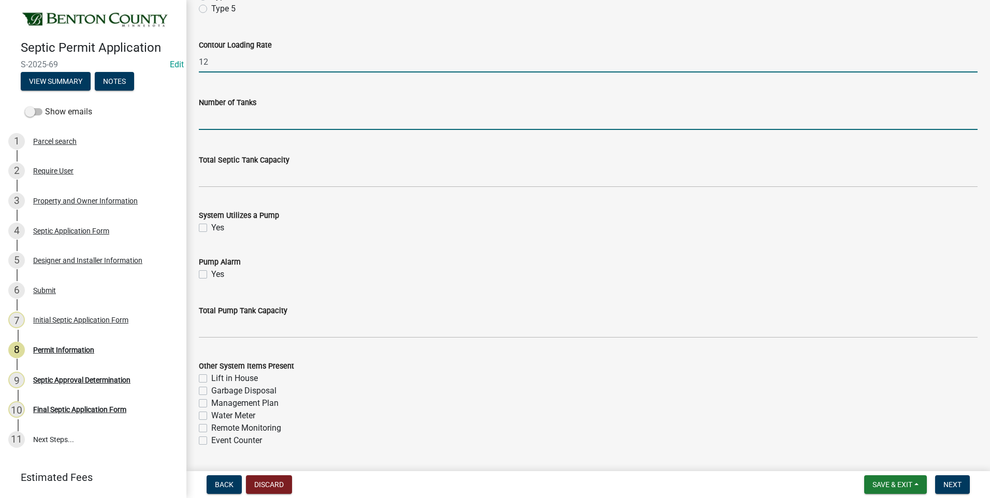
click at [284, 122] on input "text" at bounding box center [588, 119] width 778 height 21
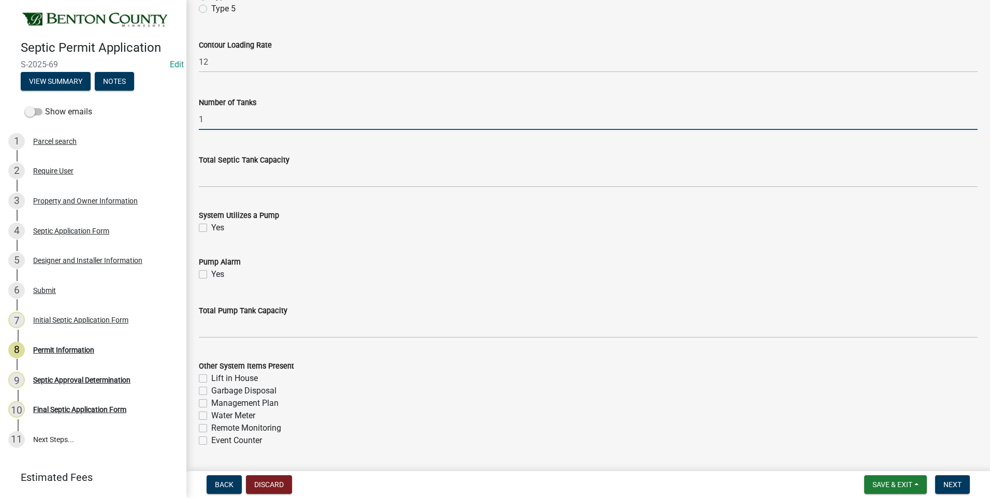
type input "1"
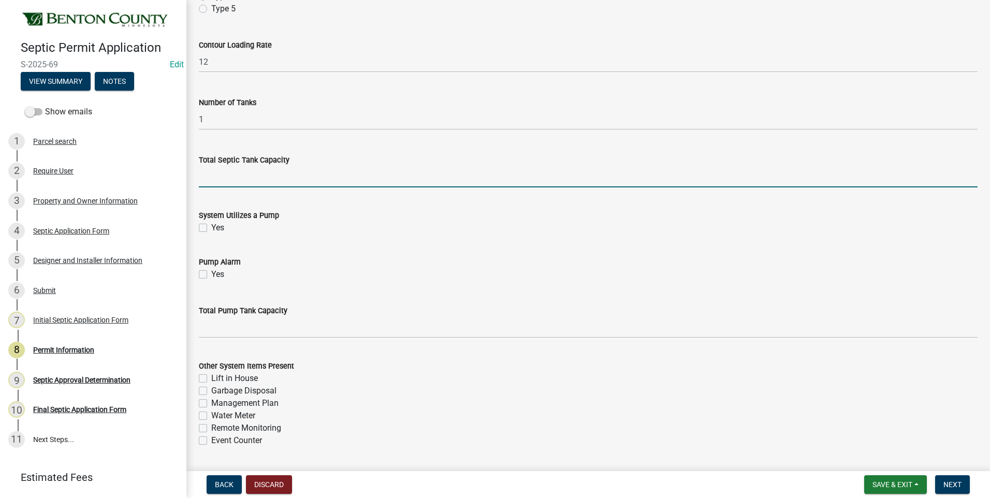
click at [212, 175] on input "text" at bounding box center [588, 176] width 778 height 21
type input "1000"
click at [211, 228] on label "Yes" at bounding box center [217, 228] width 13 height 12
click at [211, 228] on input "Yes" at bounding box center [214, 225] width 7 height 7
checkbox input "true"
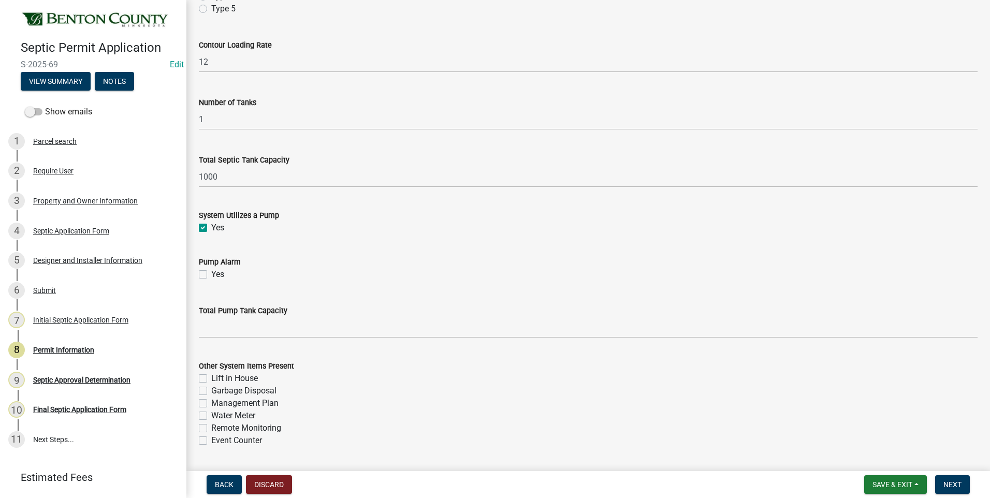
click at [211, 274] on label "Yes" at bounding box center [217, 274] width 13 height 12
click at [211, 274] on input "Yes" at bounding box center [214, 271] width 7 height 7
checkbox input "true"
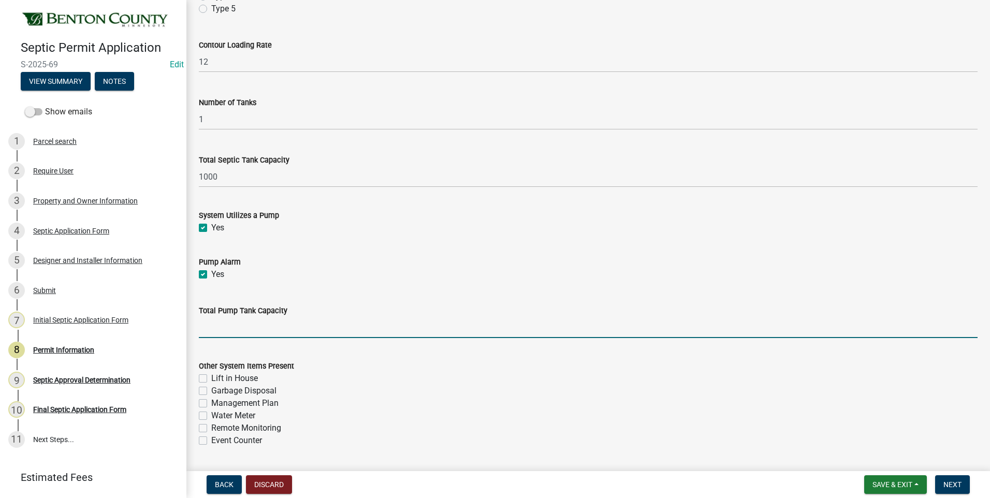
click at [304, 334] on input "text" at bounding box center [588, 327] width 778 height 21
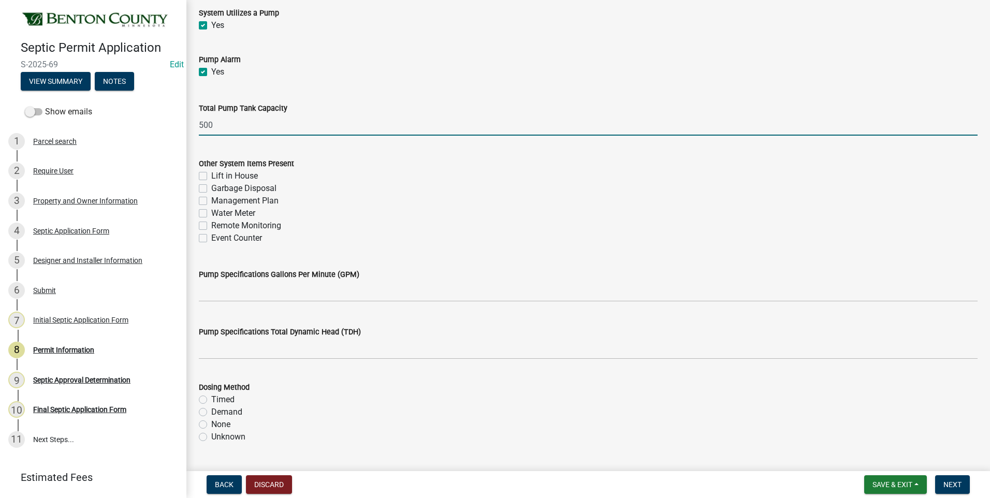
scroll to position [1139, 0]
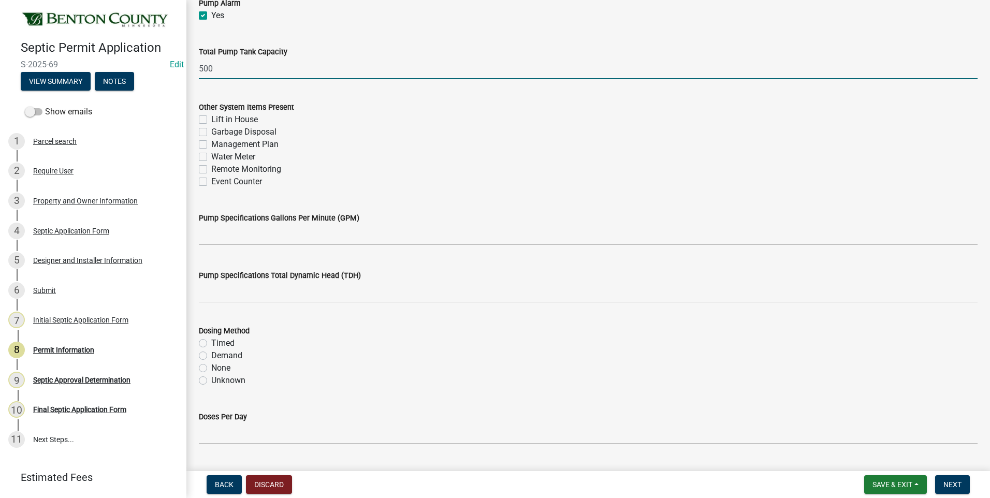
type input "500"
click at [211, 147] on label "Management Plan" at bounding box center [244, 144] width 67 height 12
click at [211, 145] on input "Management Plan" at bounding box center [214, 141] width 7 height 7
checkbox input "true"
checkbox input "false"
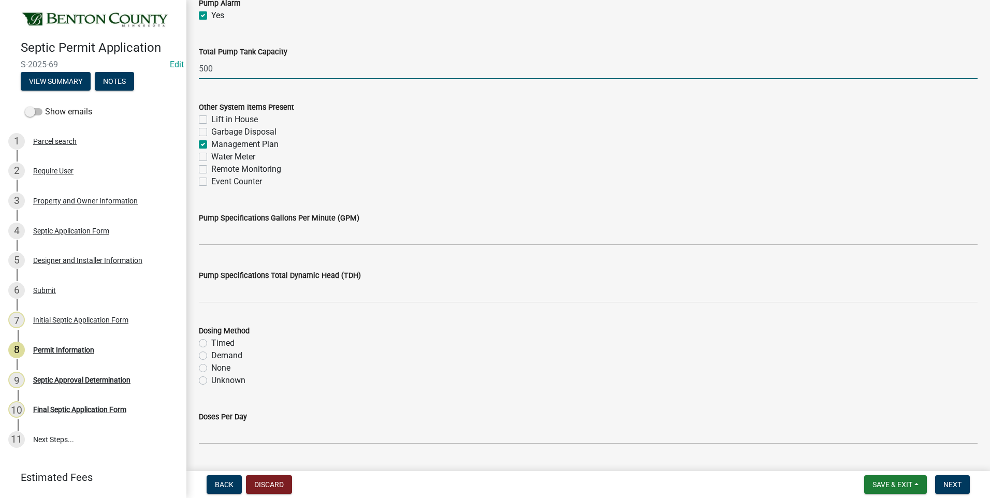
checkbox input "false"
checkbox input "true"
checkbox input "false"
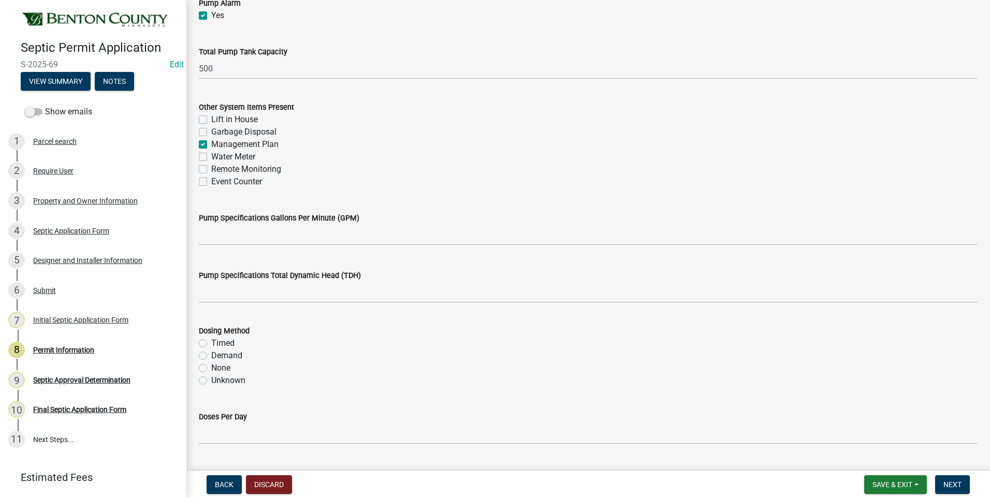
click at [211, 182] on label "Event Counter" at bounding box center [236, 181] width 51 height 12
click at [211, 182] on input "Event Counter" at bounding box center [214, 178] width 7 height 7
checkbox input "true"
checkbox input "false"
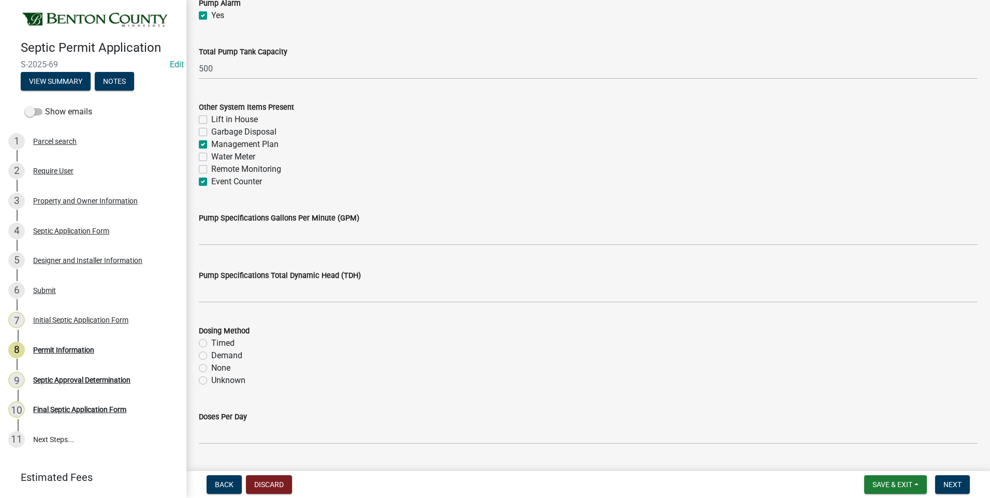
checkbox input "true"
checkbox input "false"
checkbox input "true"
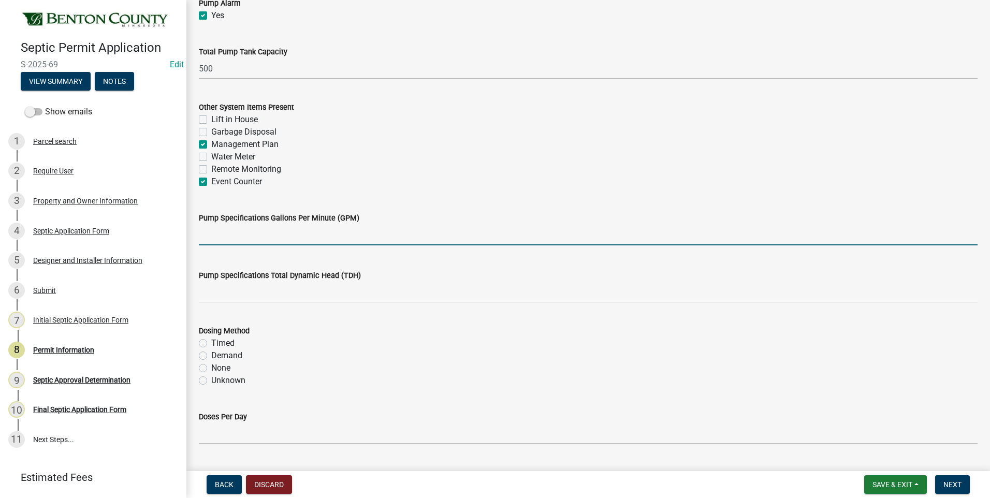
click at [285, 242] on input "text" at bounding box center [588, 234] width 778 height 21
type input "23"
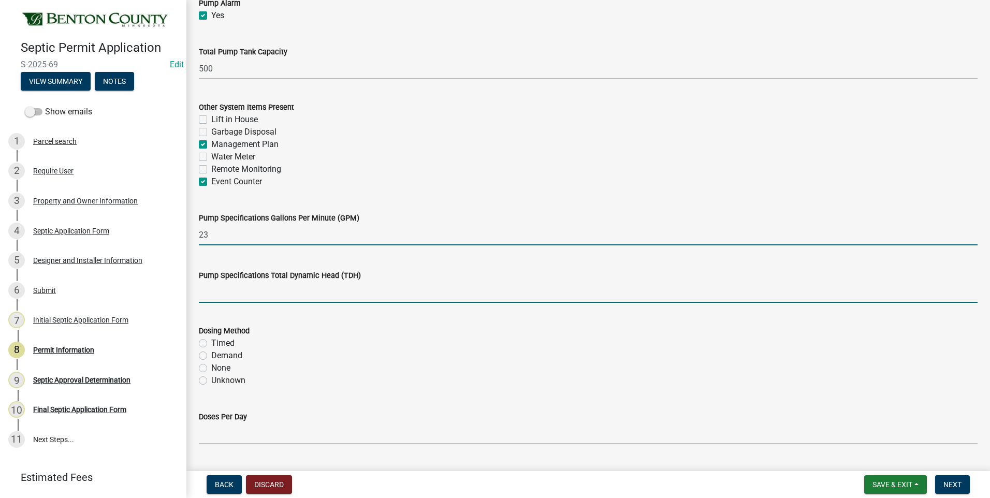
click at [251, 295] on input "text" at bounding box center [588, 292] width 778 height 21
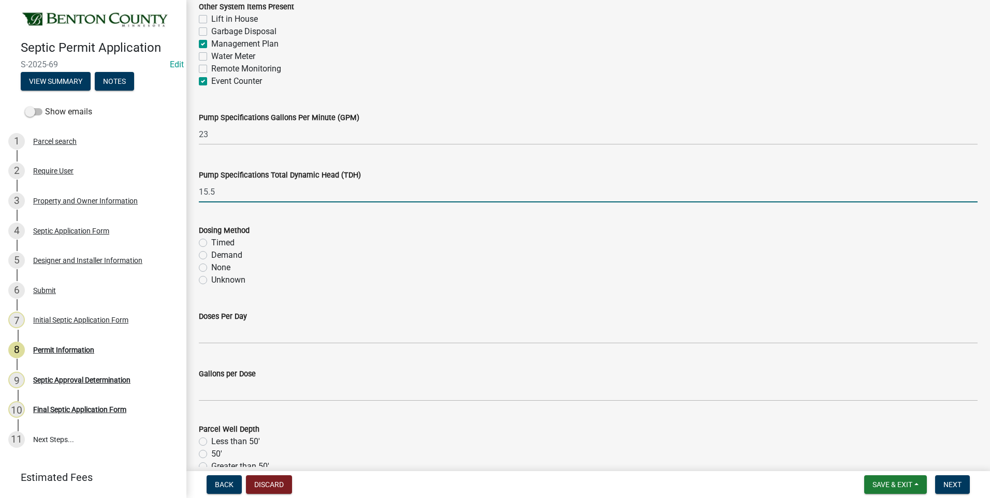
scroll to position [1242, 0]
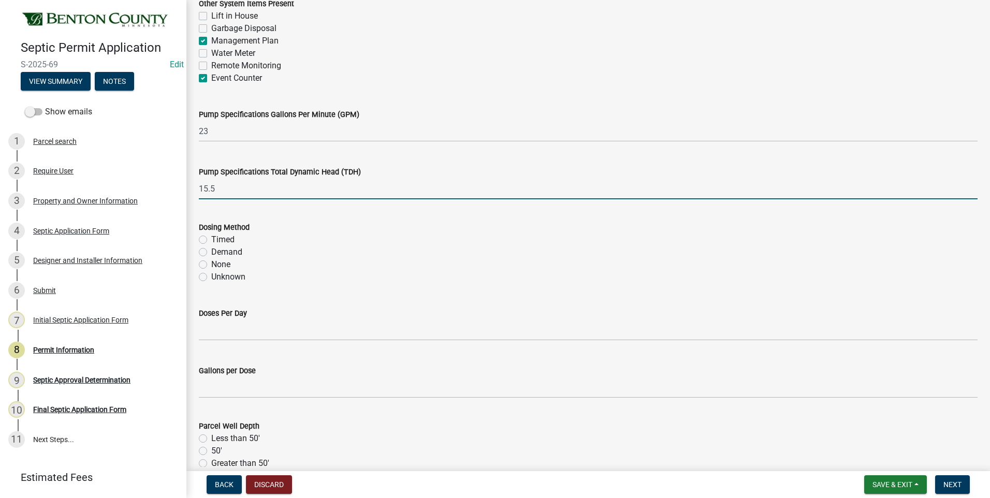
type input "15.5"
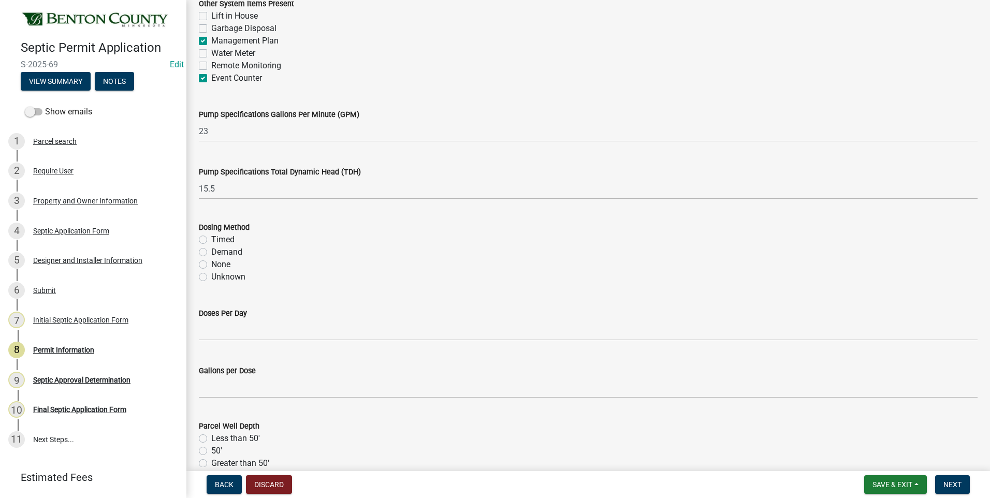
click at [211, 252] on label "Demand" at bounding box center [226, 252] width 31 height 12
click at [211, 252] on input "Demand" at bounding box center [214, 249] width 7 height 7
radio input "true"
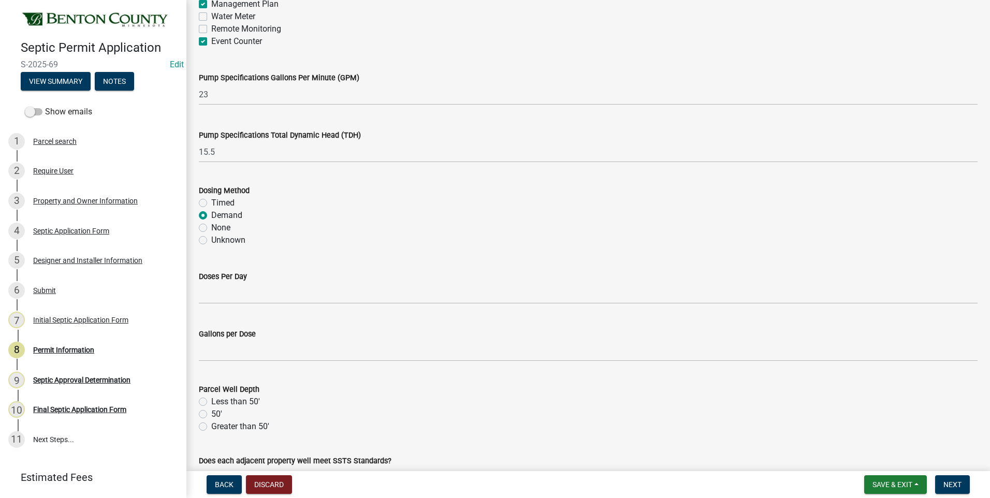
scroll to position [1346, 0]
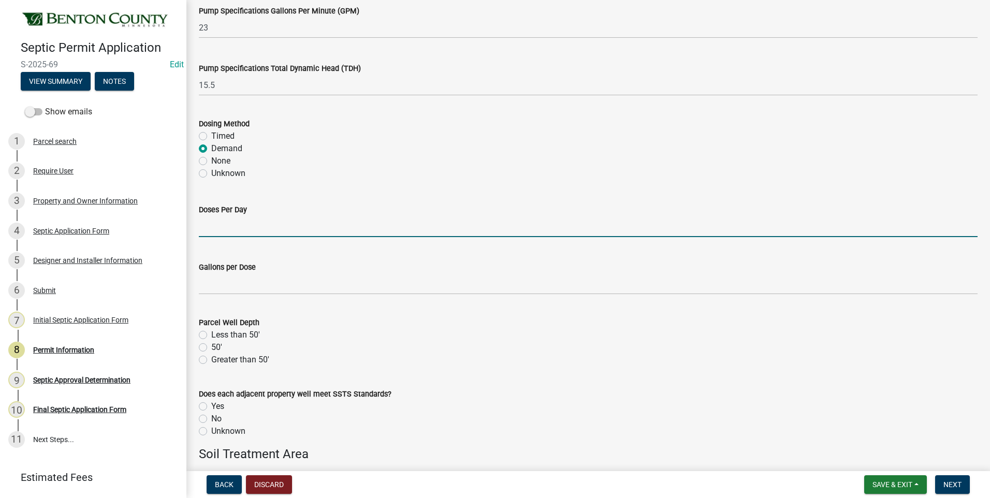
click at [238, 231] on input "text" at bounding box center [588, 226] width 778 height 21
type input "5.5"
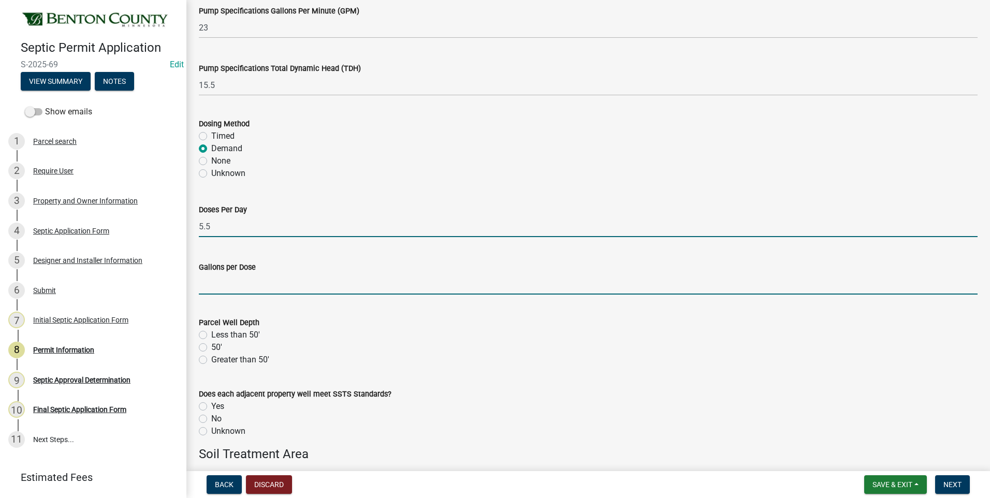
click at [234, 285] on input "text" at bounding box center [588, 283] width 778 height 21
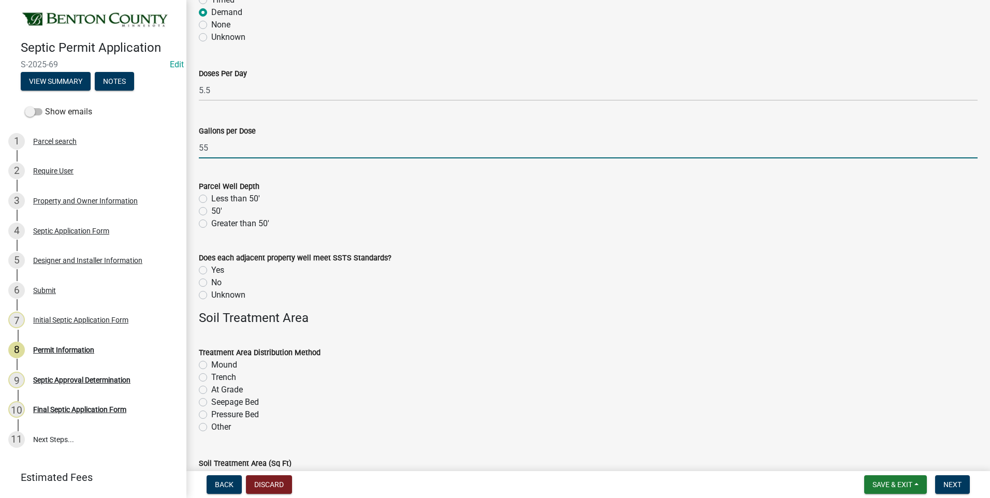
scroll to position [1501, 0]
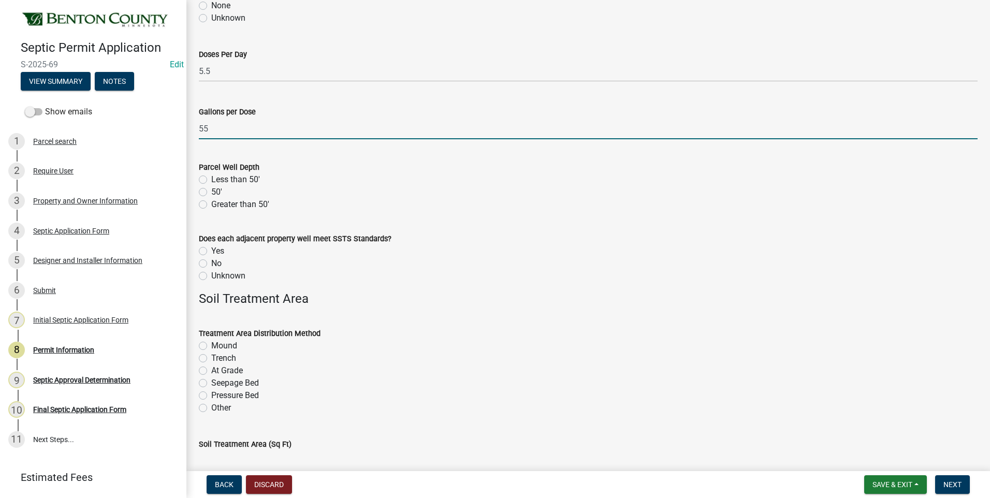
type input "55"
click at [211, 206] on label "Greater than 50'" at bounding box center [240, 204] width 58 height 12
click at [211, 205] on input "Greater than 50'" at bounding box center [214, 201] width 7 height 7
radio input "true"
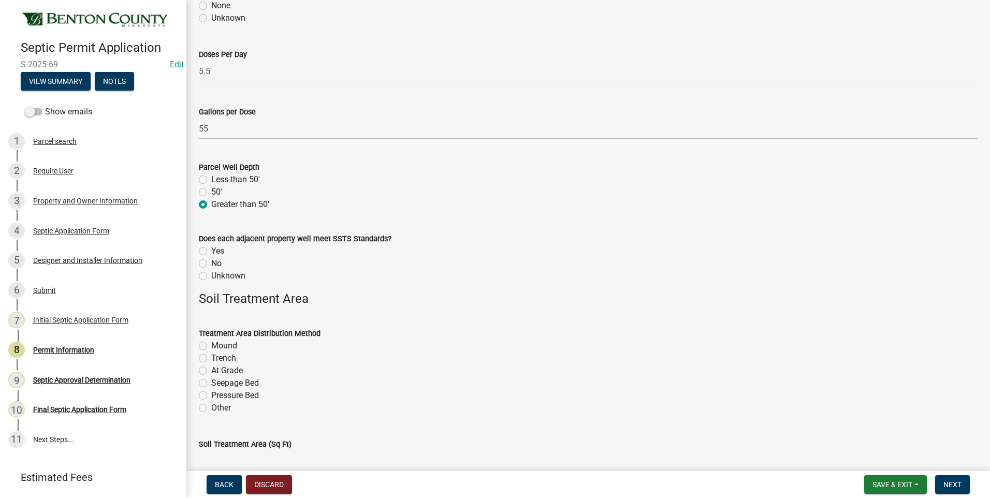
click at [211, 277] on label "Unknown" at bounding box center [228, 276] width 34 height 12
click at [211, 276] on input "Unknown" at bounding box center [214, 273] width 7 height 7
radio input "true"
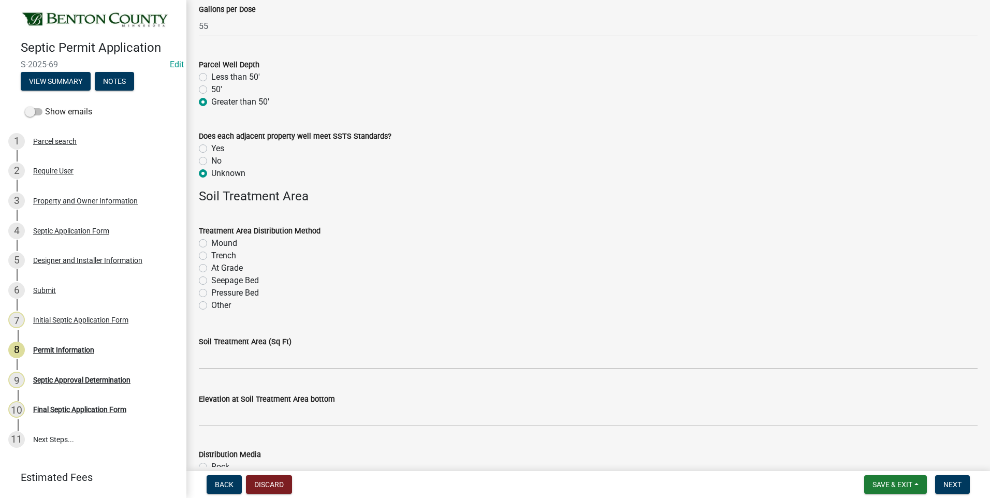
scroll to position [1605, 0]
click at [211, 244] on label "Mound" at bounding box center [224, 242] width 26 height 12
click at [211, 243] on input "Mound" at bounding box center [214, 239] width 7 height 7
radio input "true"
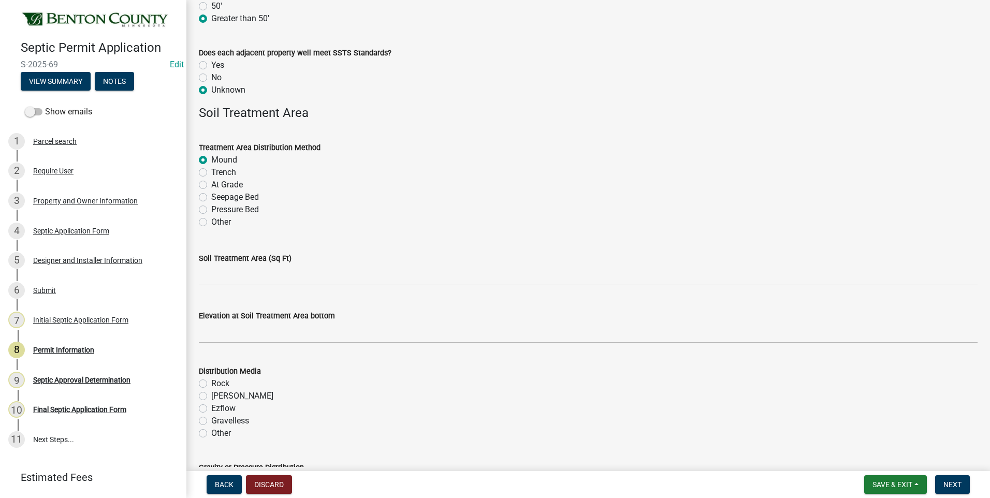
scroll to position [1760, 0]
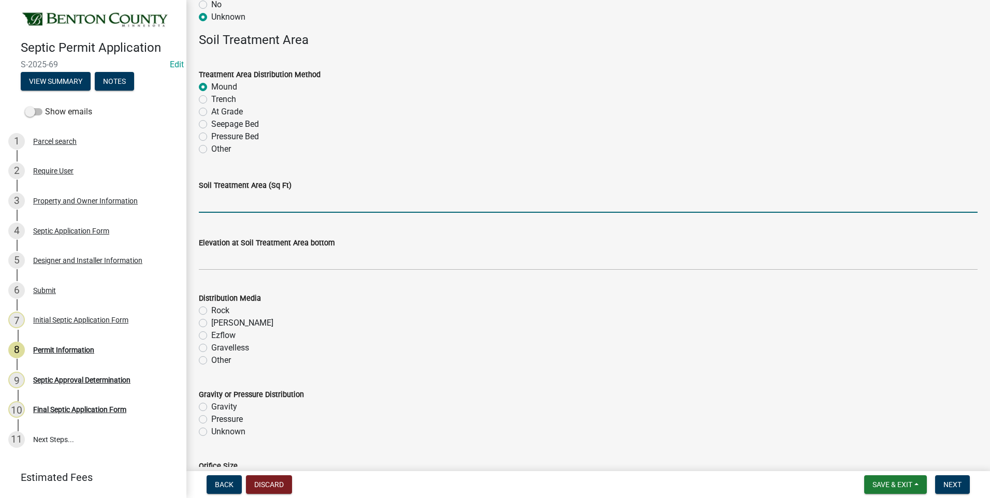
click at [269, 204] on input "text" at bounding box center [588, 202] width 778 height 21
type input "250"
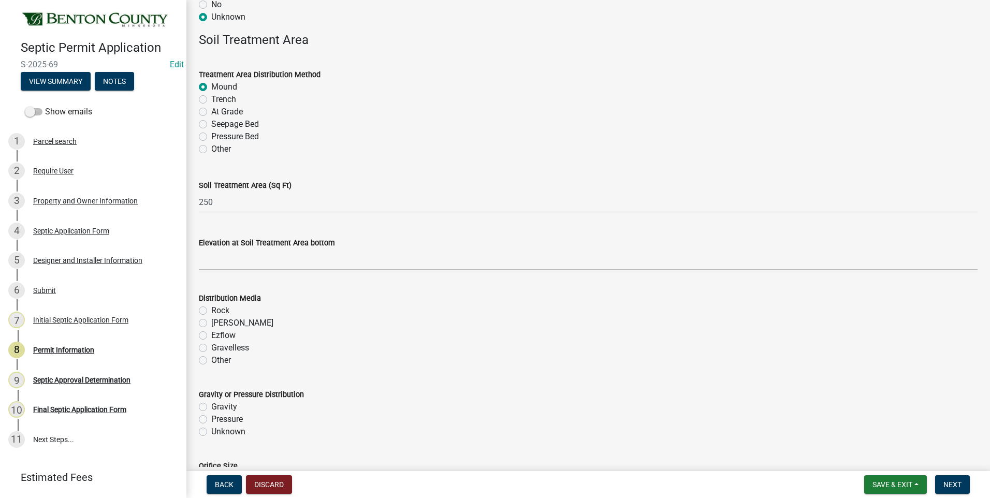
click at [211, 311] on label "Rock" at bounding box center [220, 310] width 18 height 12
click at [211, 311] on input "Rock" at bounding box center [214, 307] width 7 height 7
radio input "true"
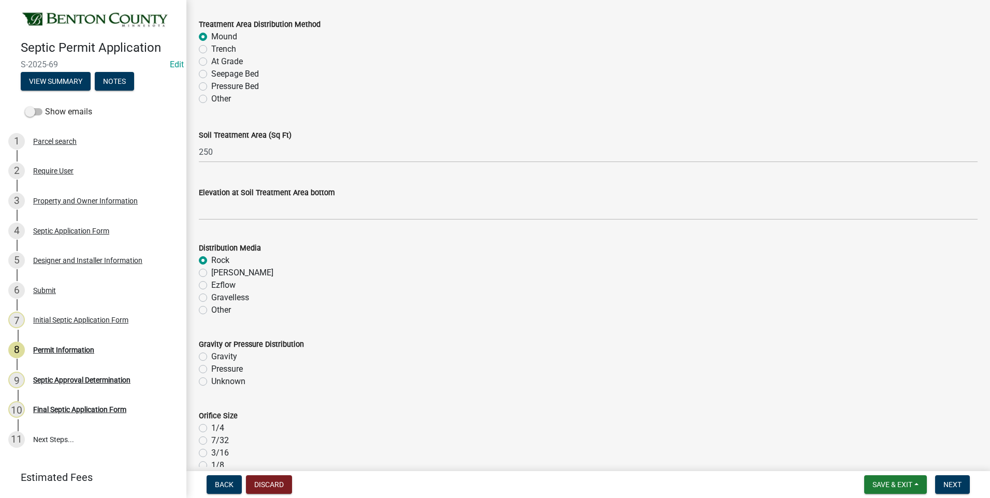
scroll to position [1915, 0]
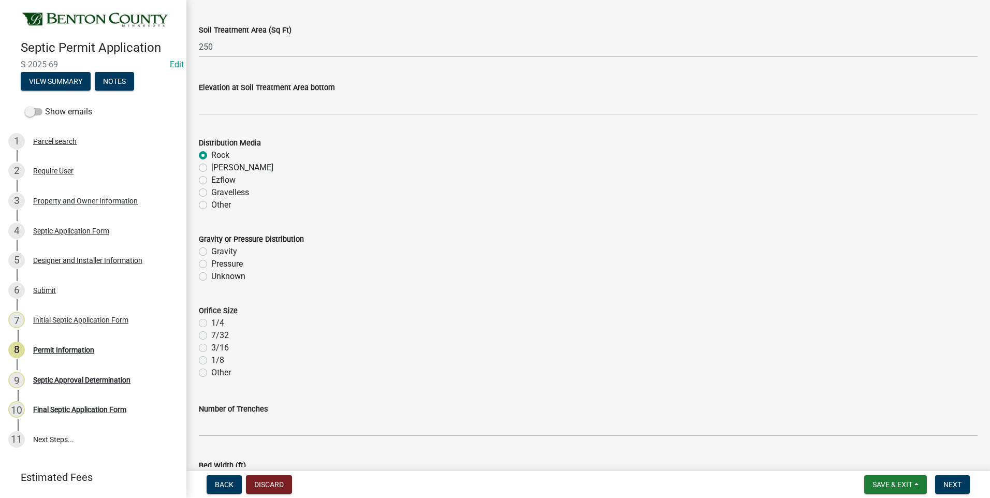
click at [211, 264] on label "Pressure" at bounding box center [227, 264] width 32 height 12
click at [211, 264] on input "Pressure" at bounding box center [214, 261] width 7 height 7
radio input "true"
click at [211, 325] on label "1/4" at bounding box center [217, 323] width 13 height 12
click at [211, 323] on input "1/4" at bounding box center [214, 320] width 7 height 7
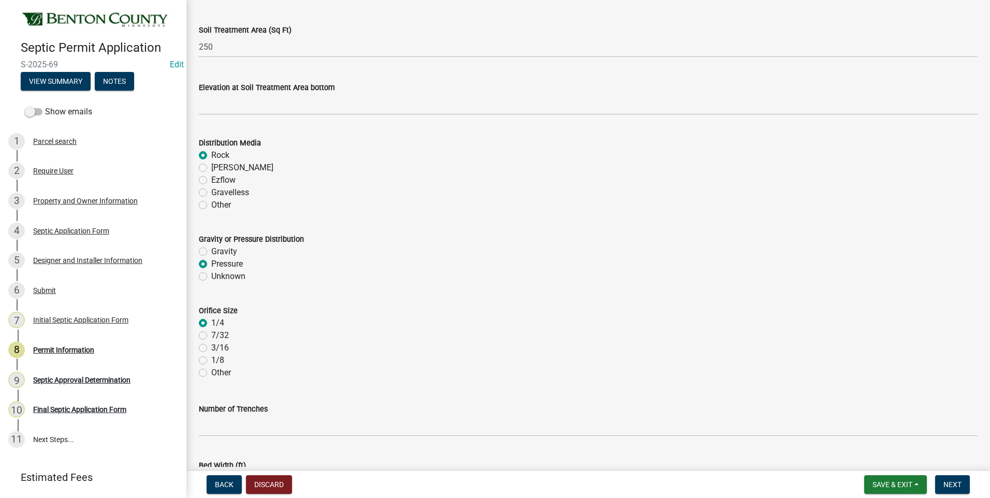
radio input "true"
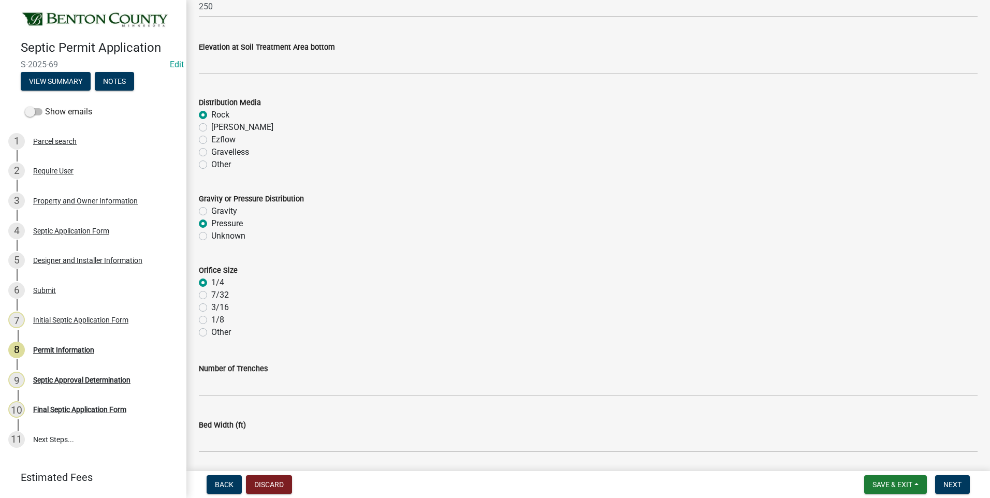
scroll to position [2048, 0]
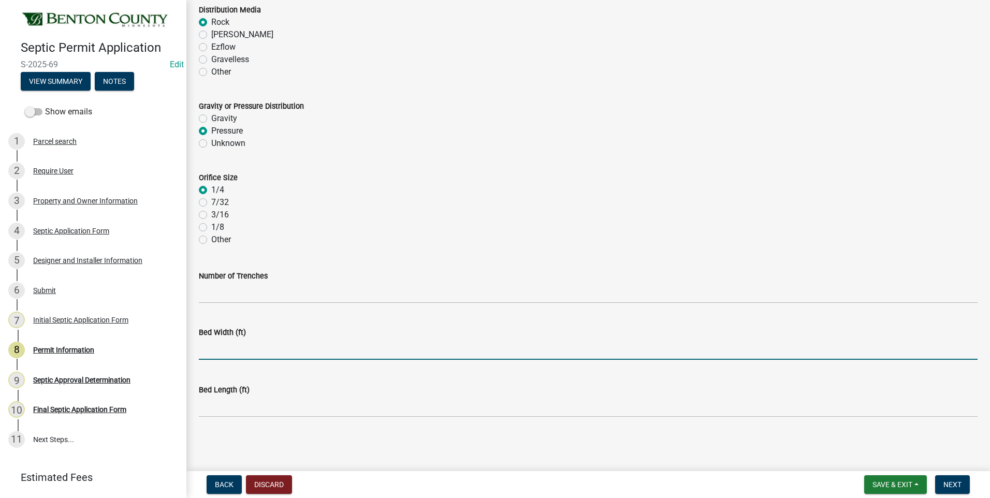
click at [236, 351] on input "text" at bounding box center [588, 349] width 778 height 21
type input "10"
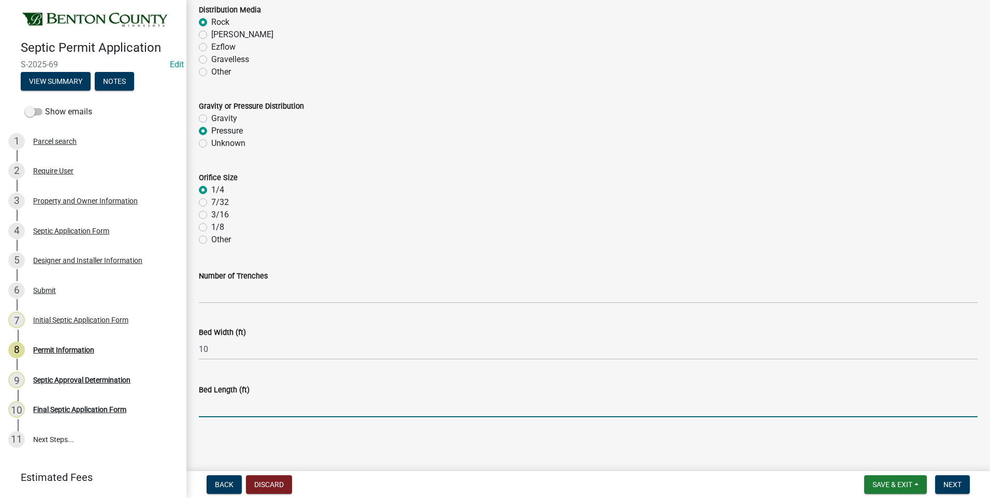
click at [212, 410] on input "text" at bounding box center [588, 406] width 778 height 21
type input "25"
click at [953, 486] on span "Next" at bounding box center [952, 484] width 18 height 8
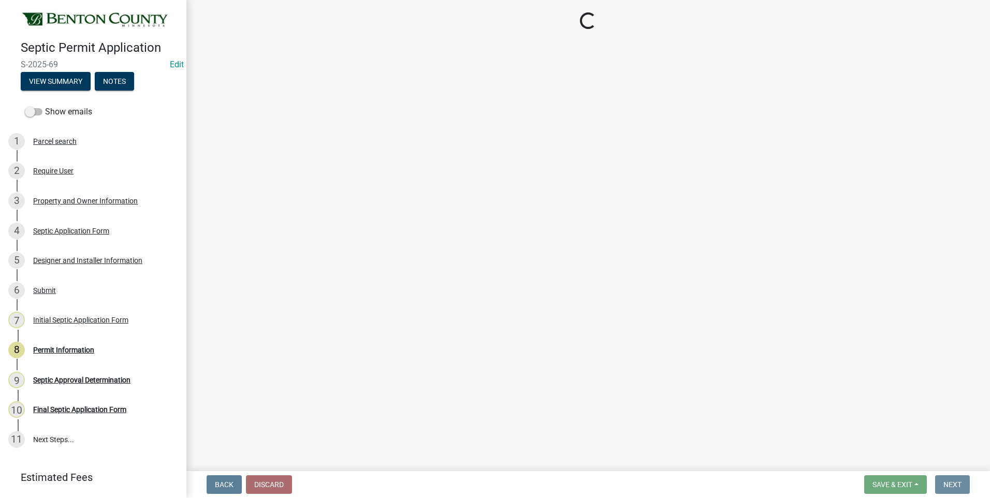
scroll to position [0, 0]
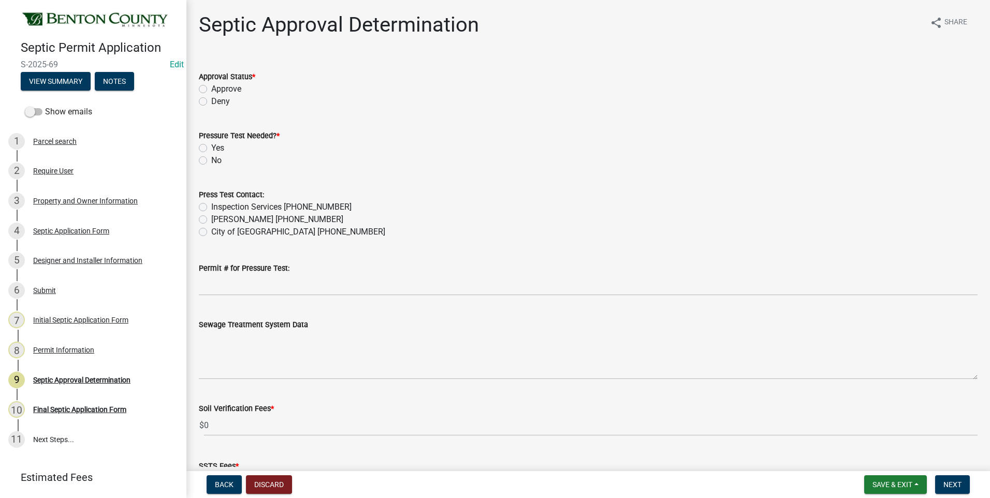
click at [211, 87] on label "Approve" at bounding box center [226, 89] width 30 height 12
click at [211, 87] on input "Approve" at bounding box center [214, 86] width 7 height 7
radio input "true"
click at [211, 146] on label "Yes" at bounding box center [217, 148] width 13 height 12
click at [211, 146] on input "Yes" at bounding box center [214, 145] width 7 height 7
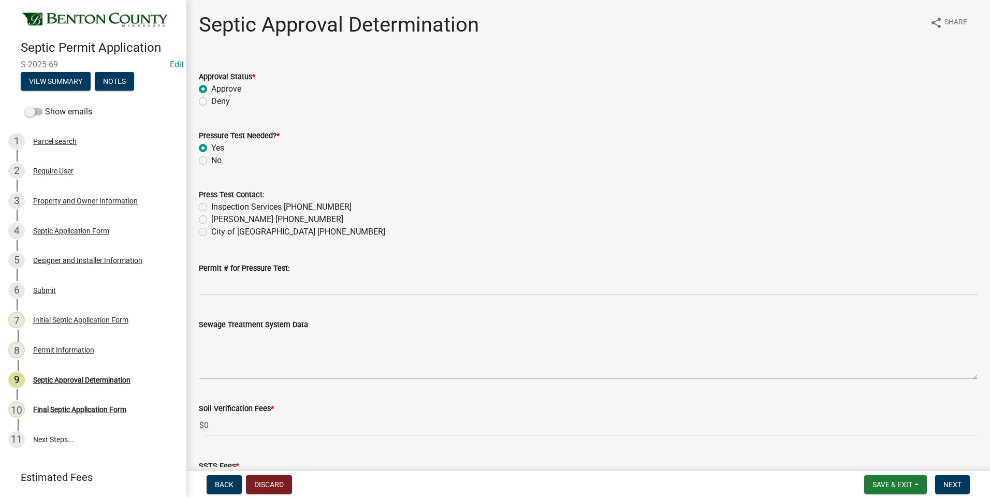
radio input "true"
click at [211, 207] on label "Inspection Services [PHONE_NUMBER]" at bounding box center [281, 207] width 140 height 12
click at [211, 207] on input "Inspection Services [PHONE_NUMBER]" at bounding box center [214, 204] width 7 height 7
radio input "true"
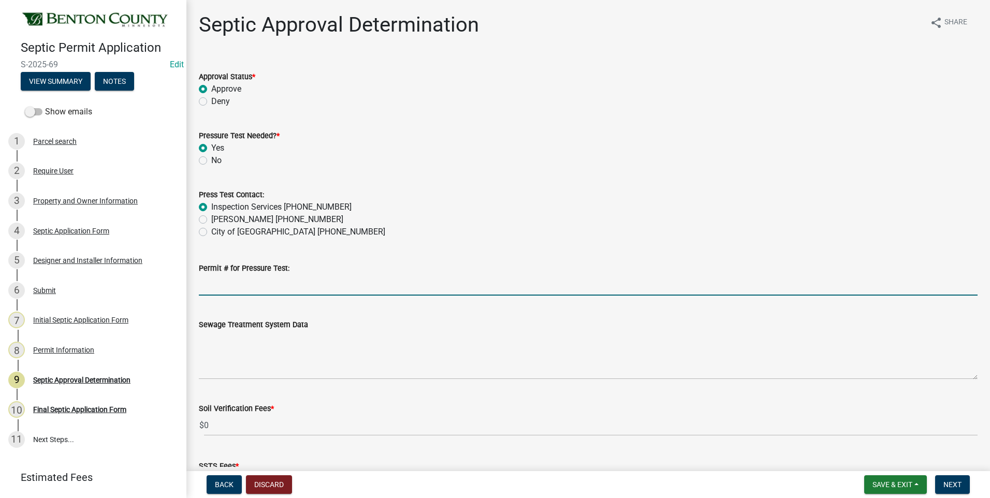
click at [251, 284] on input "Permit # for Pressure Test:" at bounding box center [588, 284] width 778 height 21
type input "TBD"
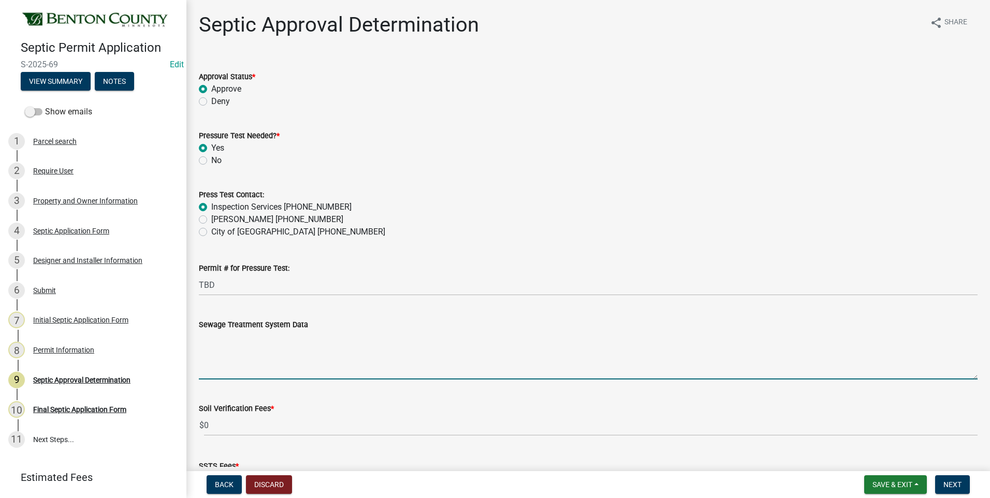
click at [218, 356] on textarea "Sewage Treatment System Data" at bounding box center [588, 355] width 778 height 49
paste textarea "Installation of a 10'x25' ROCKBED MOUND SYSTEM w/ 30" clean sand lift to elevat…"
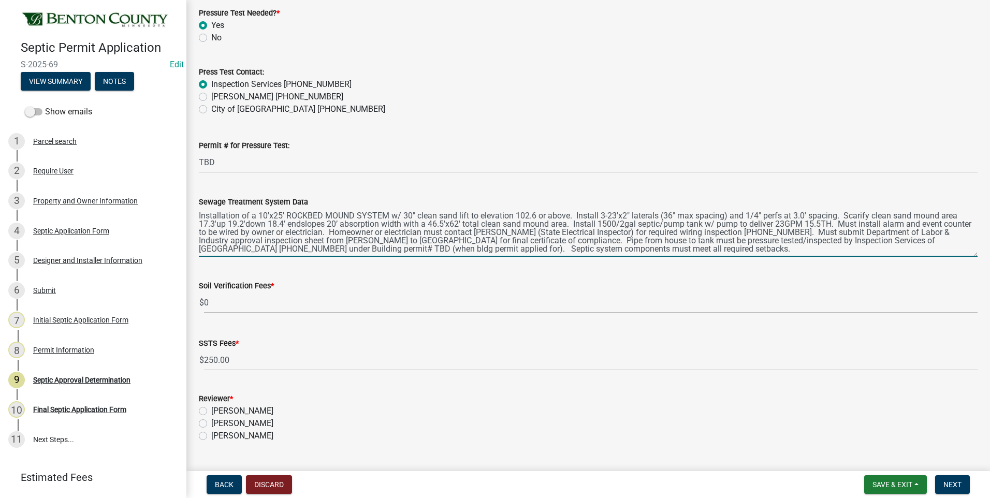
scroll to position [207, 0]
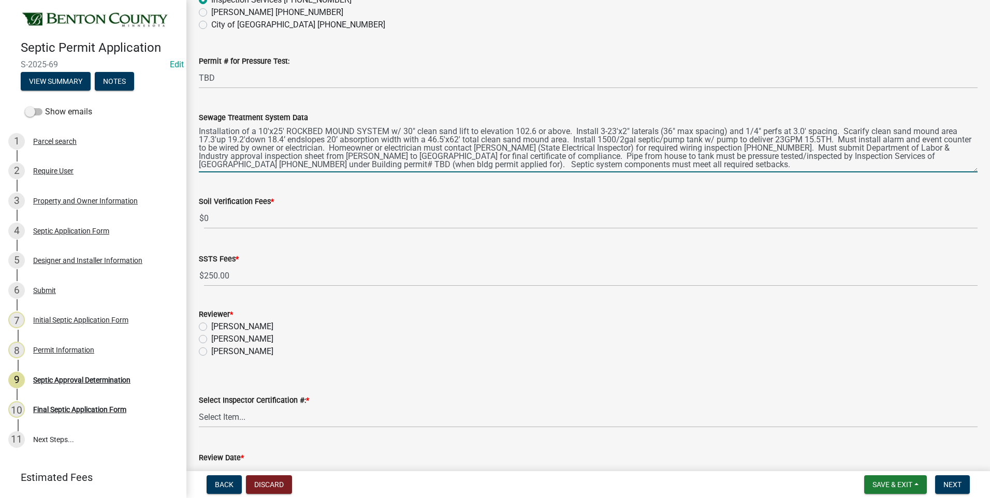
type textarea "Installation of a 10'x25' ROCKBED MOUND SYSTEM w/ 30" clean sand lift to elevat…"
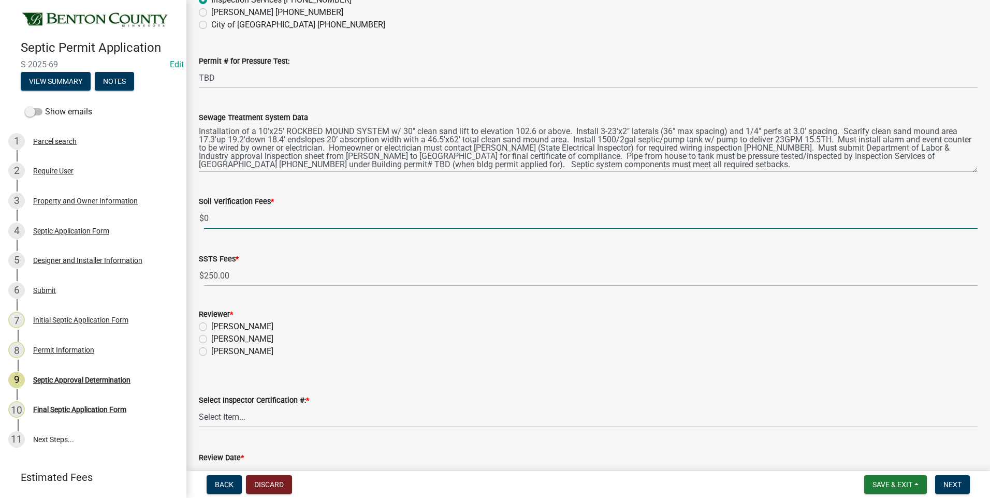
click at [205, 219] on input "0" at bounding box center [590, 218] width 773 height 21
type input "100"
click at [211, 338] on label "[PERSON_NAME]" at bounding box center [242, 339] width 62 height 12
click at [211, 338] on input "[PERSON_NAME]" at bounding box center [214, 336] width 7 height 7
radio input "true"
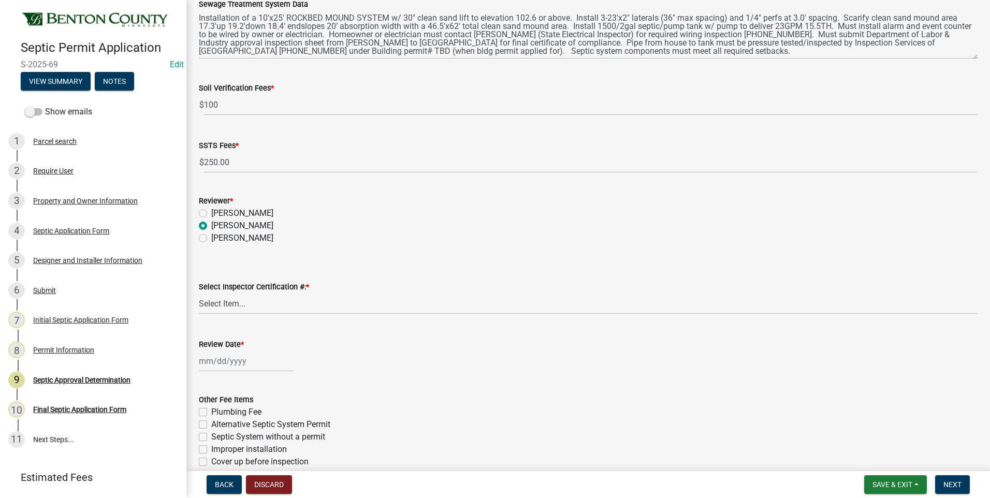
scroll to position [362, 0]
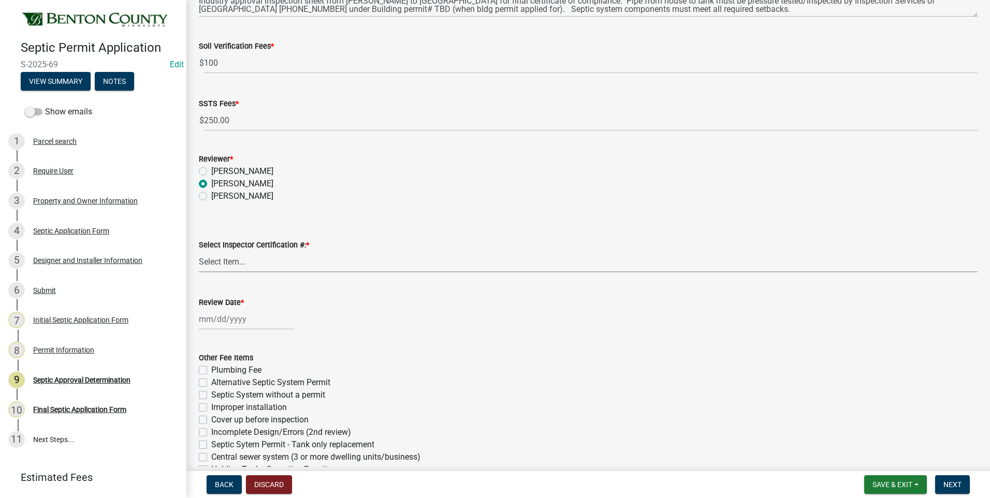
click at [234, 264] on select "Select Item... C8970 C10350" at bounding box center [588, 261] width 778 height 21
click at [199, 251] on select "Select Item... C8970 C10350" at bounding box center [588, 261] width 778 height 21
select select "d675f826-2bf1-4ce2-9ebe-43c1842a6c70"
click at [221, 319] on div at bounding box center [246, 318] width 95 height 21
select select "9"
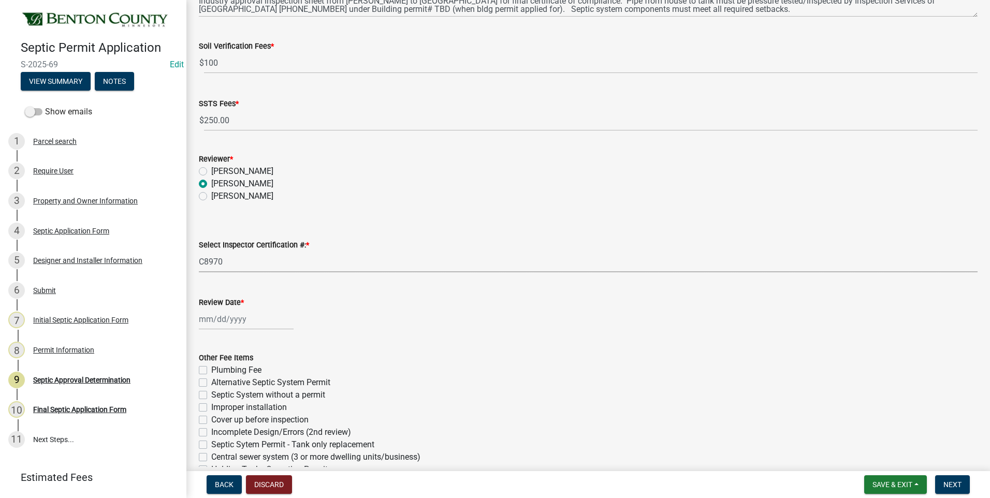
select select "2025"
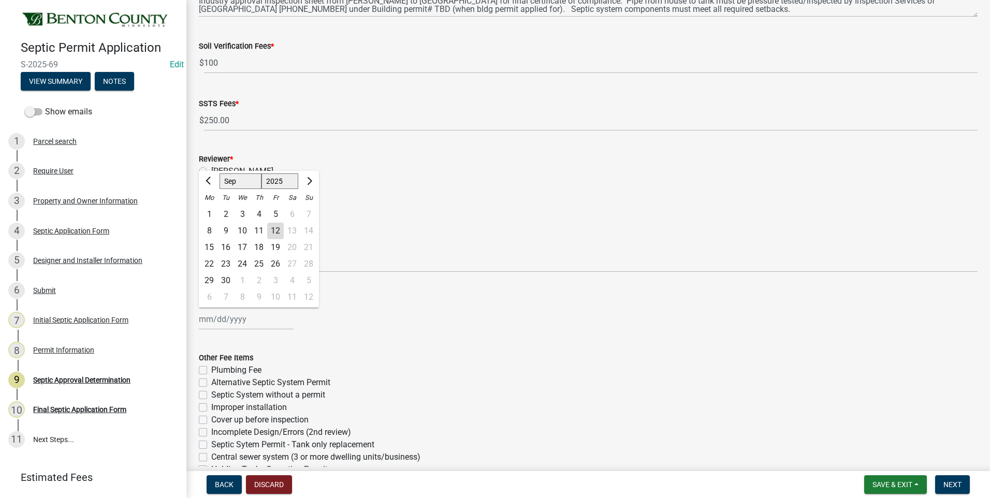
click at [277, 230] on div "12" at bounding box center [275, 231] width 17 height 17
type input "[DATE]"
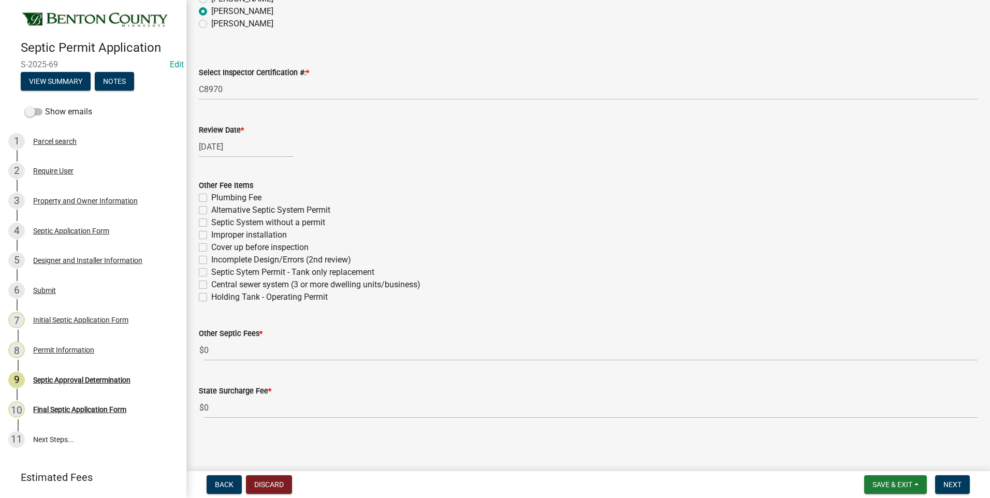
scroll to position [536, 0]
click at [954, 482] on span "Next" at bounding box center [952, 484] width 18 height 8
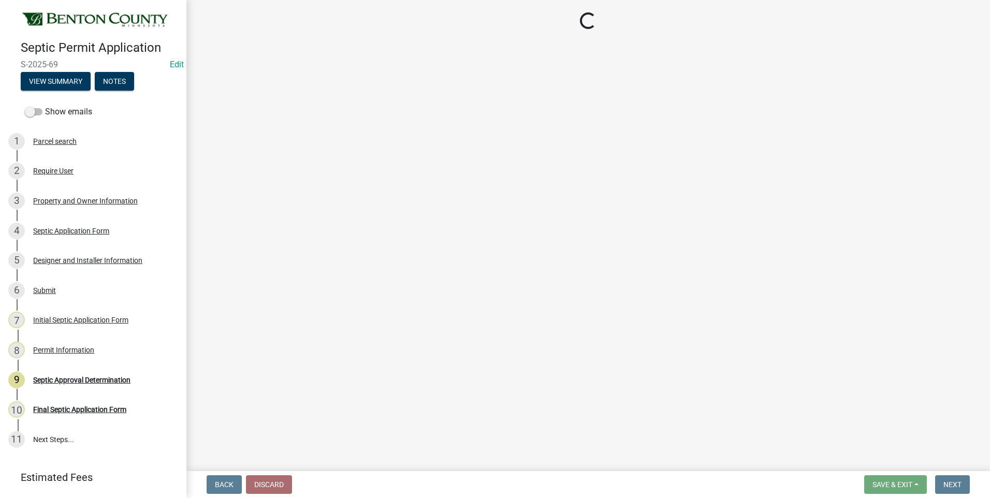
select select "3: 3"
